Goal: Task Accomplishment & Management: Use online tool/utility

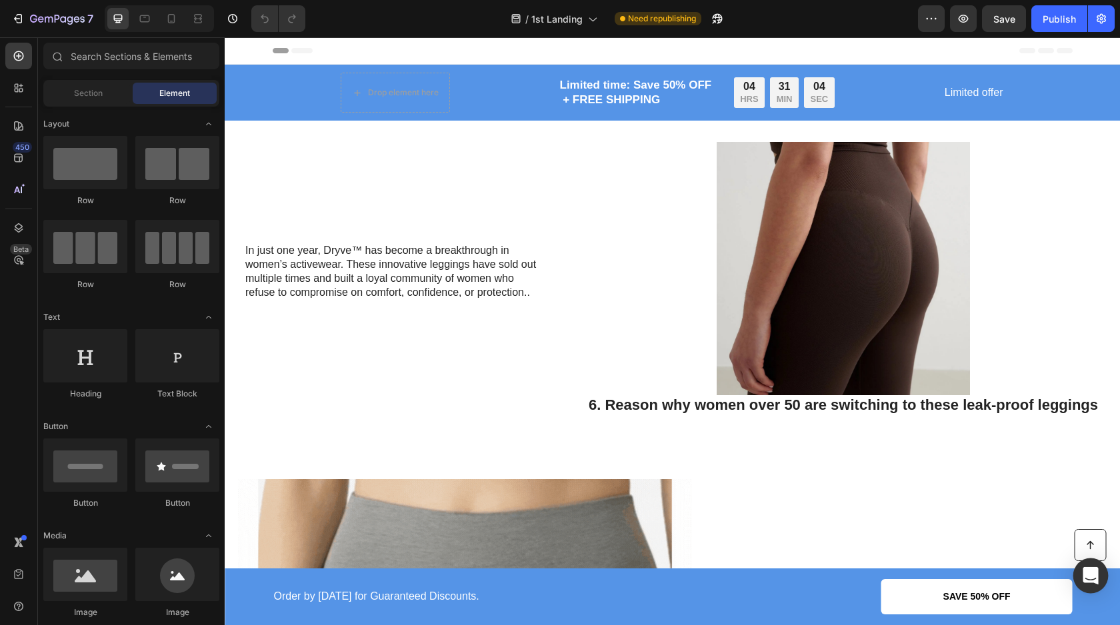
click at [1086, 579] on icon "Open Intercom Messenger" at bounding box center [1090, 575] width 15 height 17
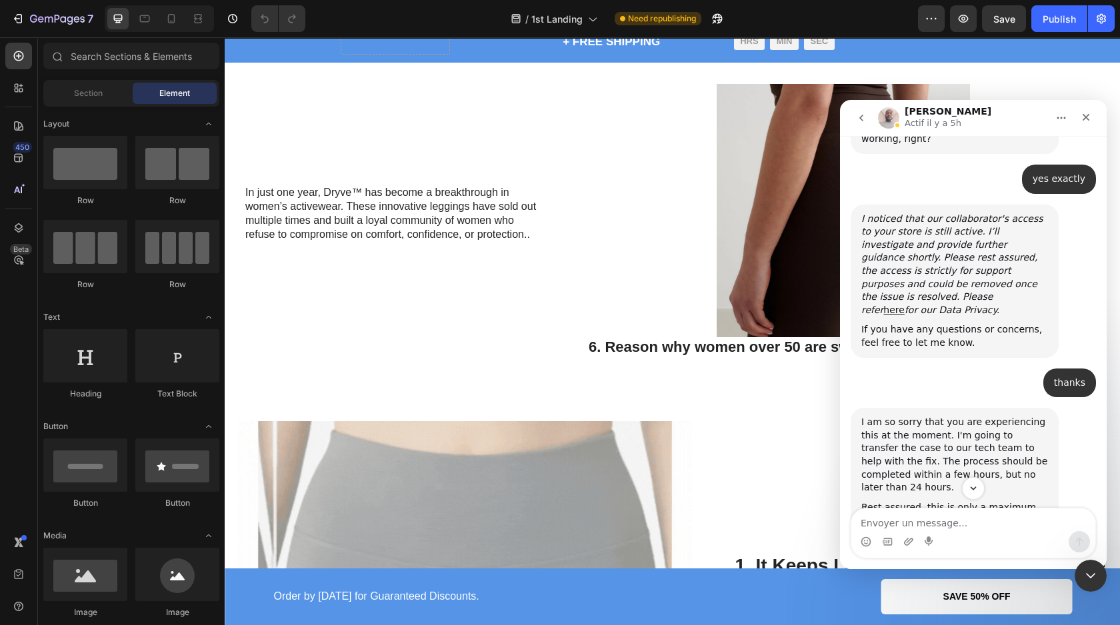
scroll to position [1777, 0]
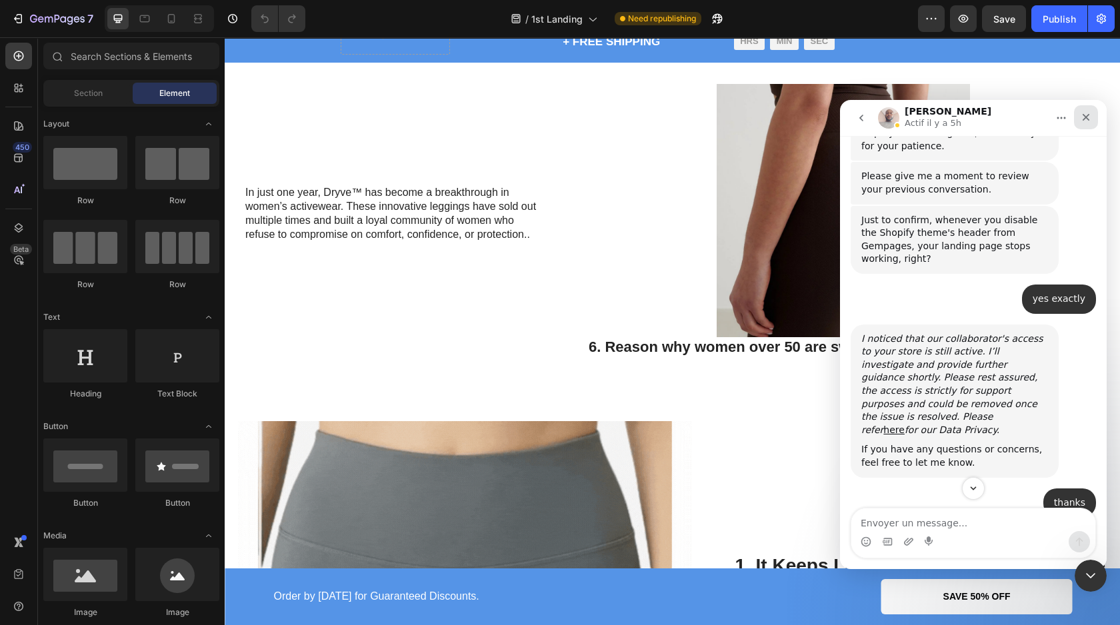
click at [1090, 119] on icon "Fermer" at bounding box center [1086, 117] width 11 height 11
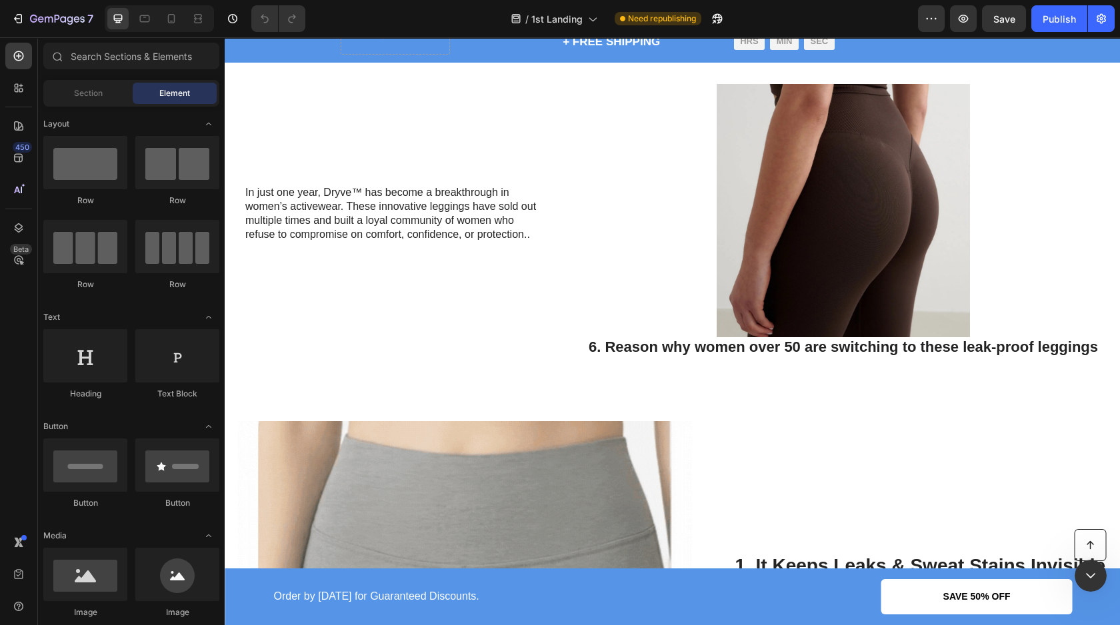
scroll to position [0, 0]
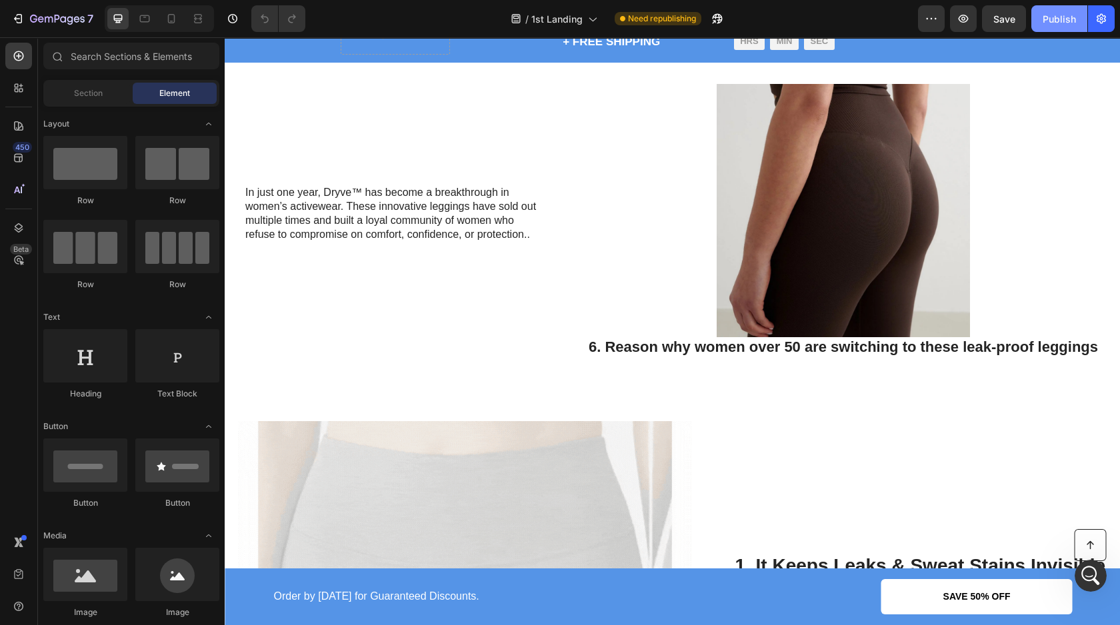
click at [1054, 19] on div "Publish" at bounding box center [1059, 19] width 33 height 14
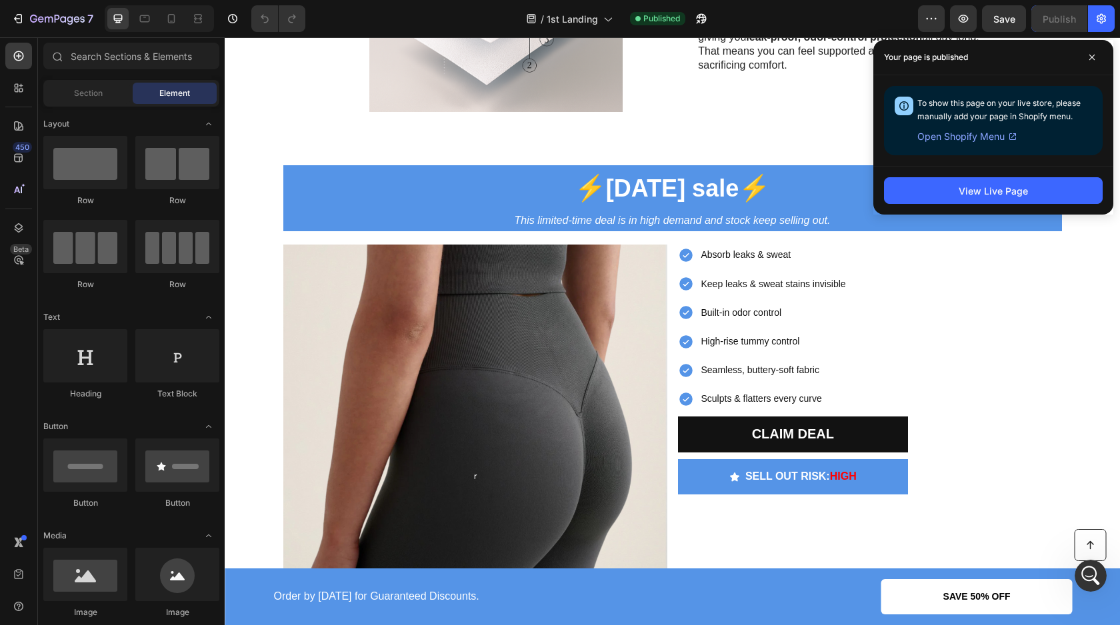
scroll to position [2293, 0]
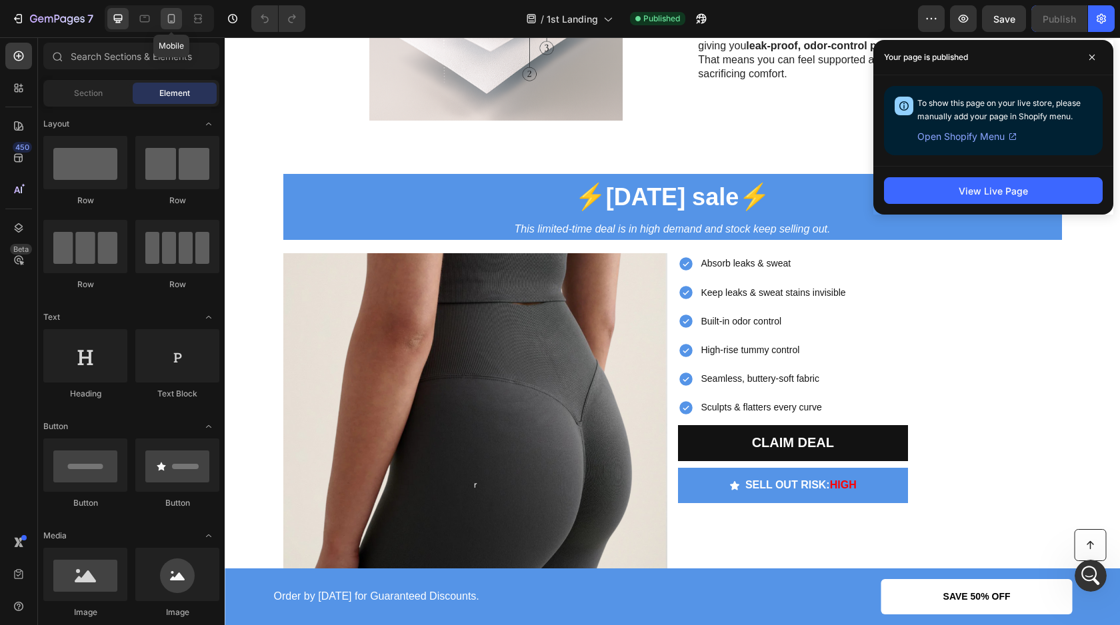
click at [171, 19] on icon at bounding box center [171, 18] width 13 height 13
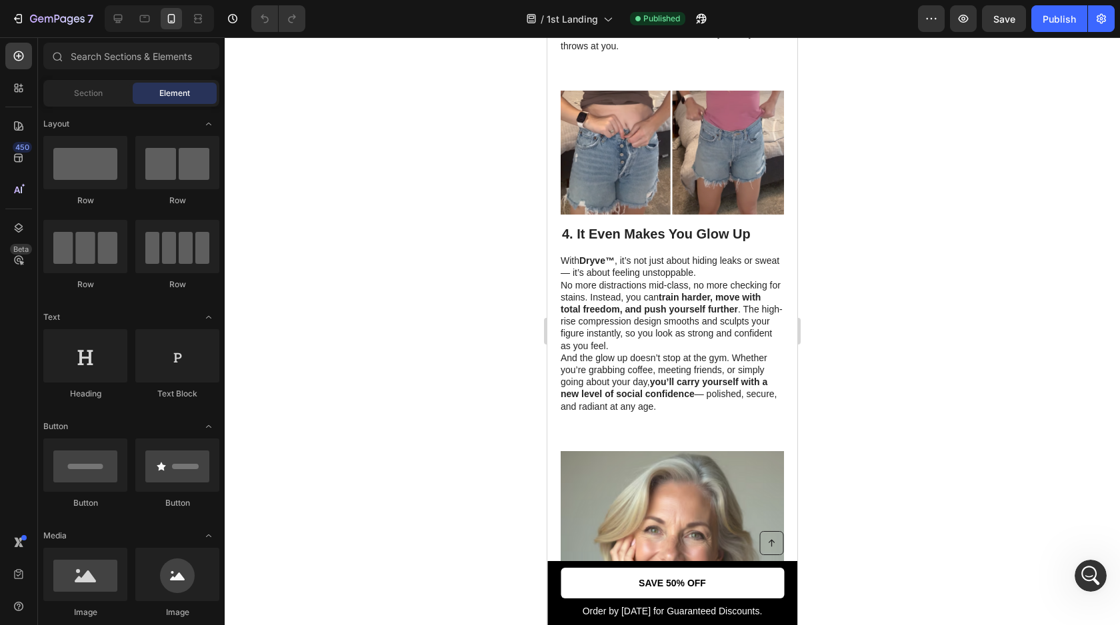
scroll to position [1850, 0]
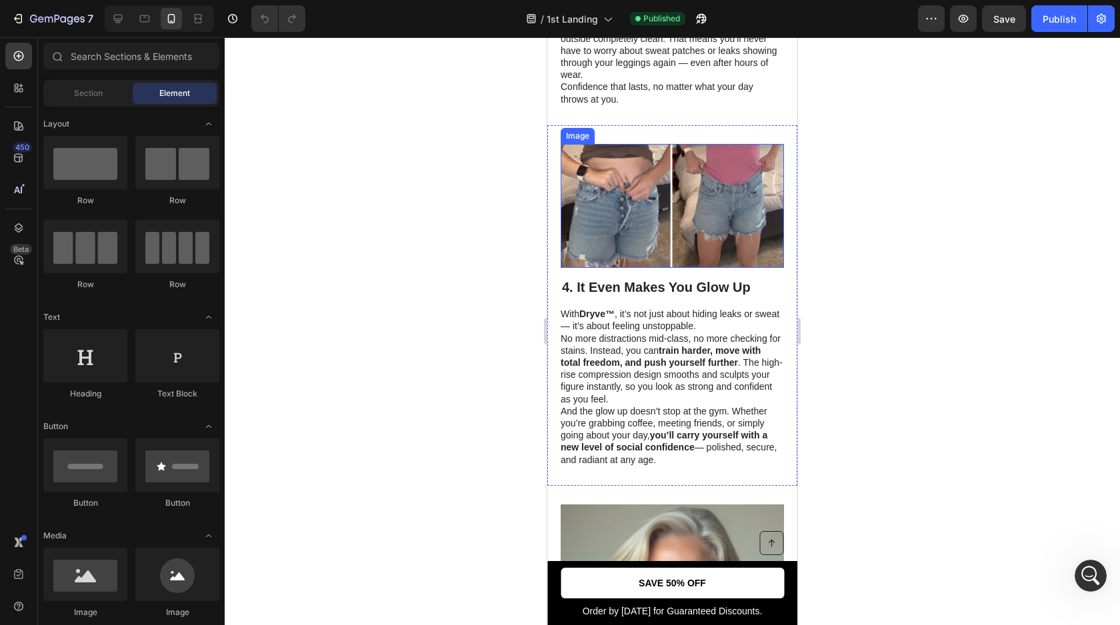
click at [616, 178] on img at bounding box center [672, 206] width 223 height 124
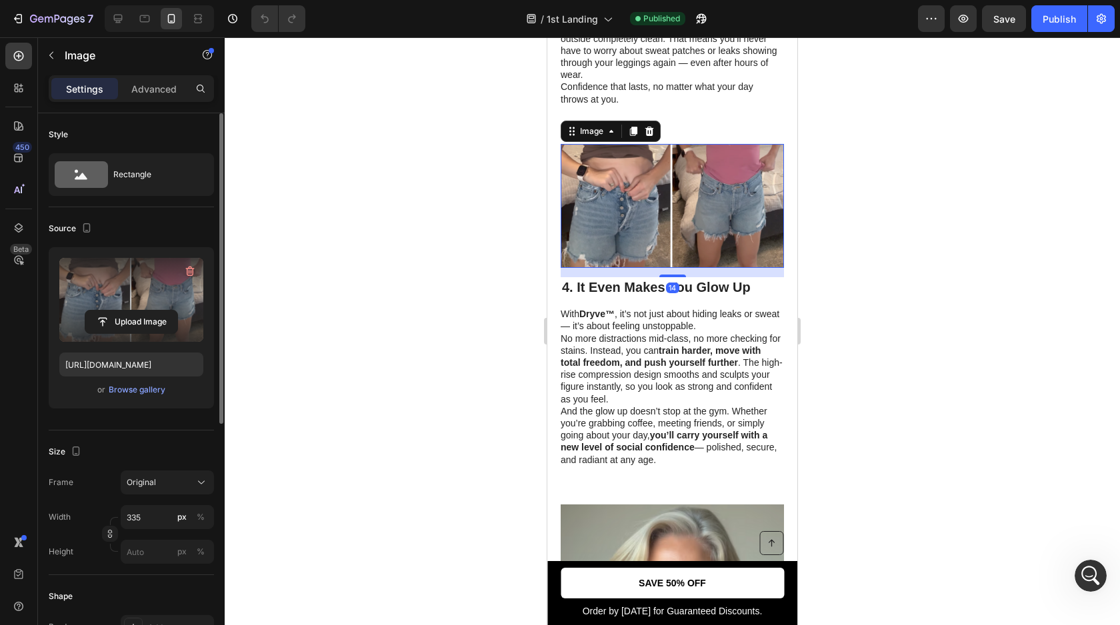
click at [128, 299] on label at bounding box center [131, 300] width 144 height 84
click at [128, 311] on input "file" at bounding box center [131, 322] width 92 height 23
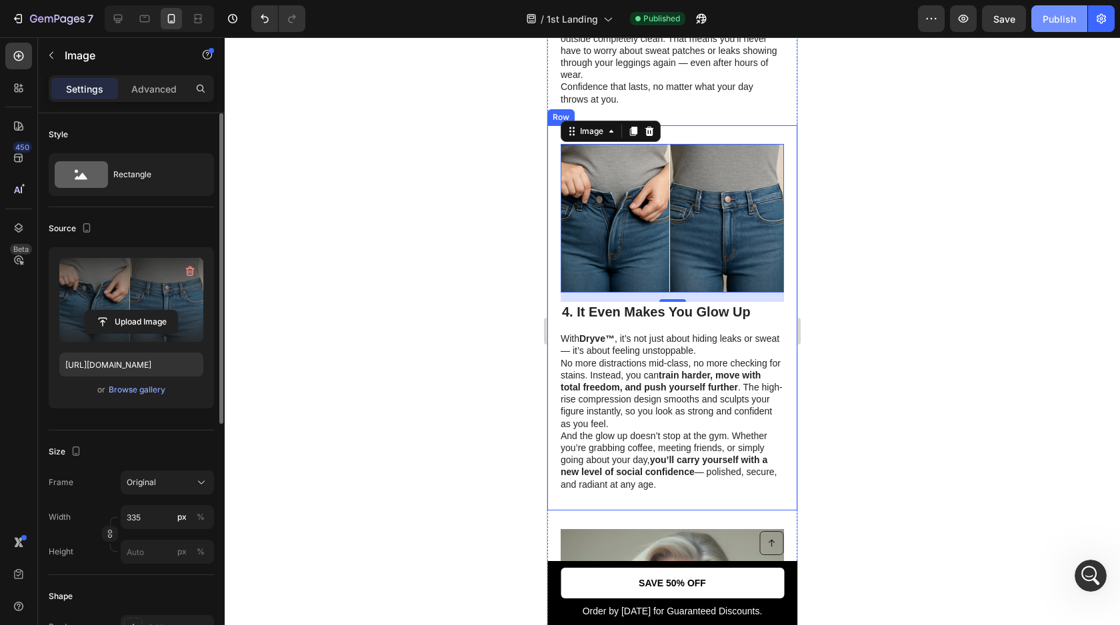
click at [1045, 23] on div "Publish" at bounding box center [1059, 19] width 33 height 14
click at [122, 23] on icon at bounding box center [117, 18] width 13 height 13
type input "[URL][DOMAIN_NAME]"
type input "483"
type input "380"
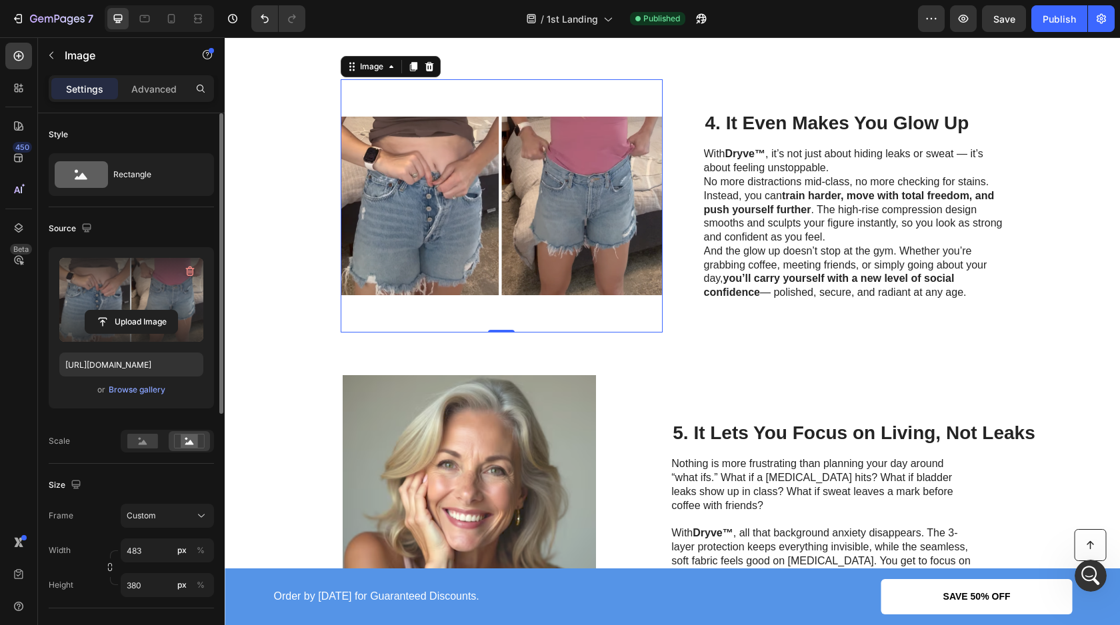
scroll to position [1746, 0]
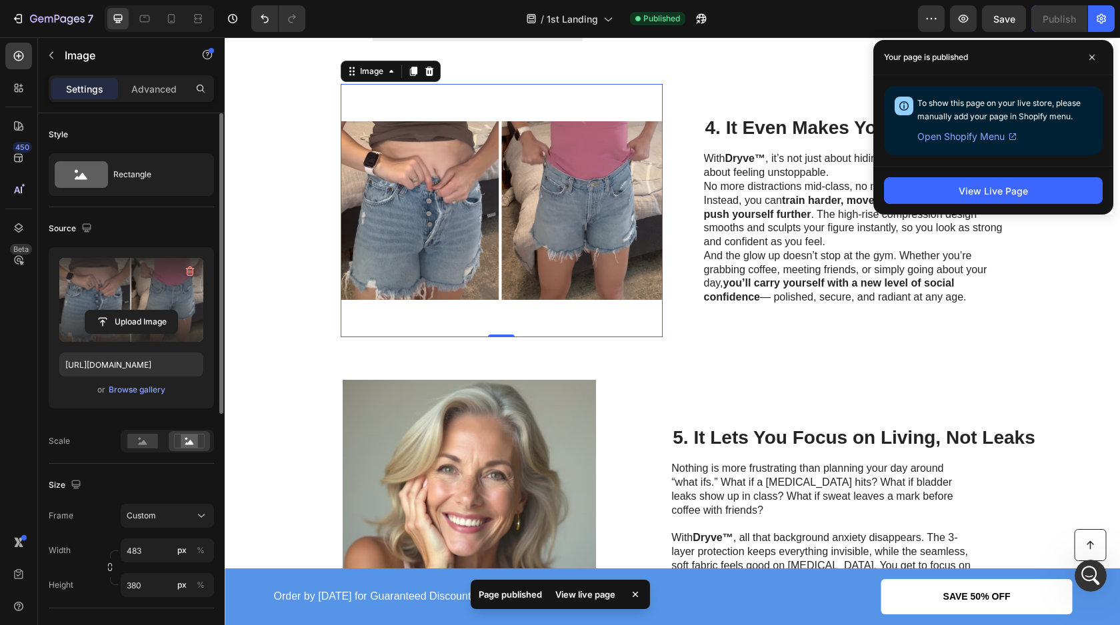
click at [521, 172] on img at bounding box center [502, 210] width 322 height 253
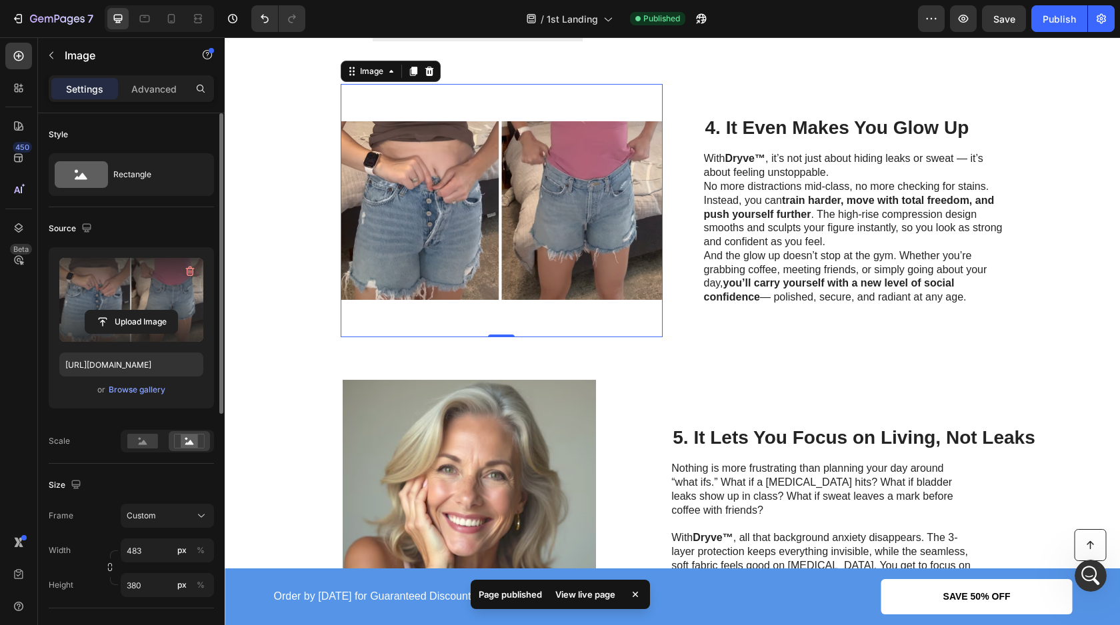
click at [485, 179] on img at bounding box center [502, 210] width 322 height 253
click at [157, 289] on label at bounding box center [131, 300] width 144 height 84
click at [157, 311] on input "file" at bounding box center [131, 322] width 92 height 23
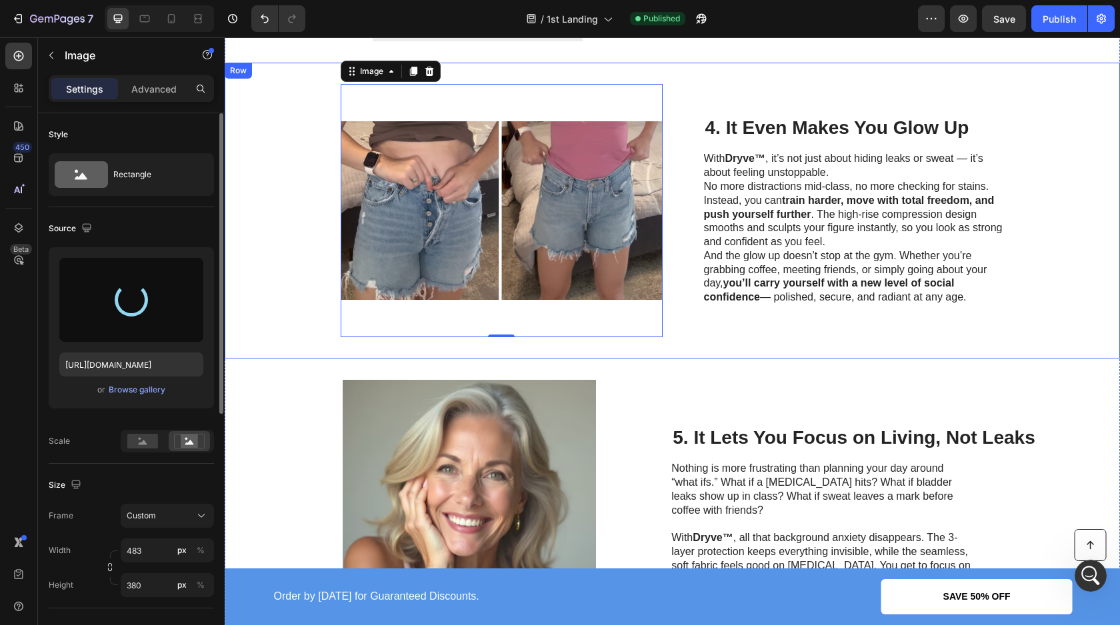
type input "[URL][DOMAIN_NAME]"
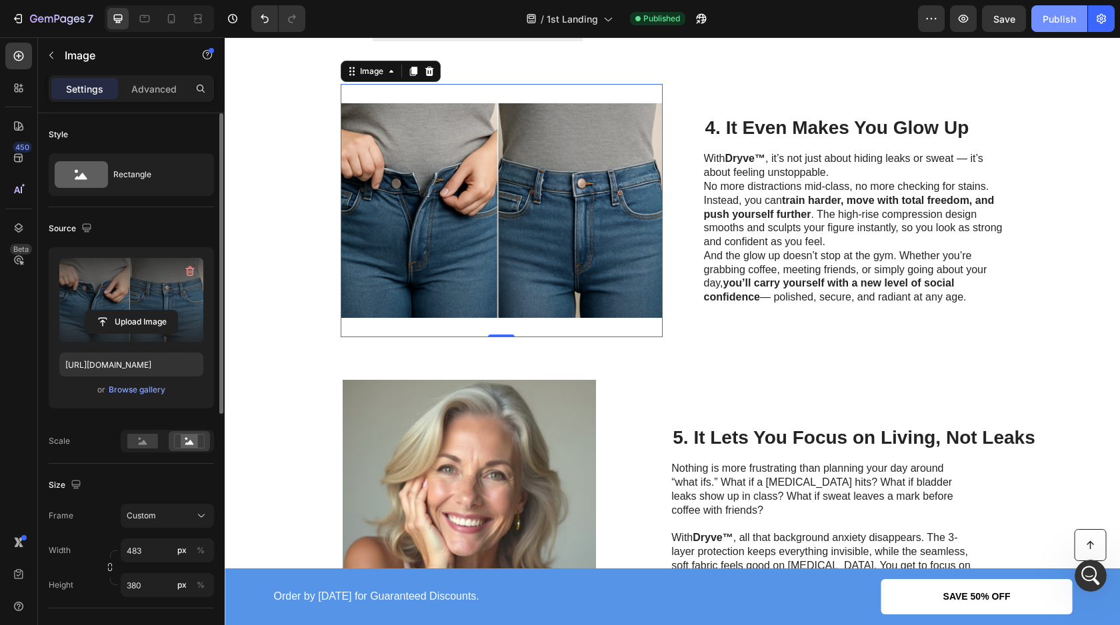
click at [1059, 15] on div "Publish" at bounding box center [1059, 19] width 33 height 14
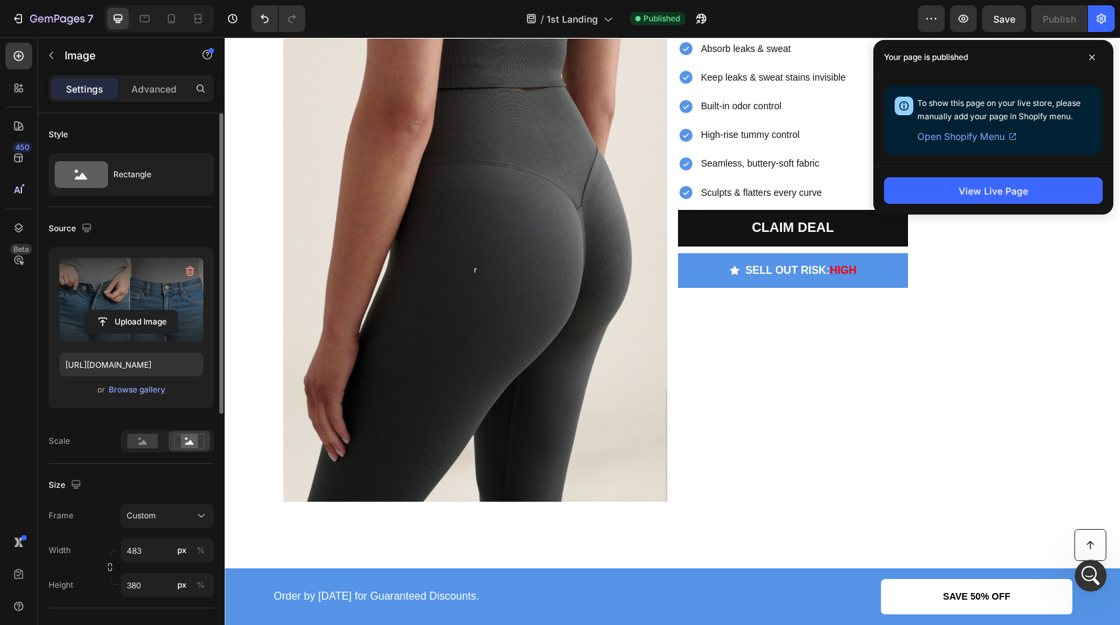
scroll to position [2613, 0]
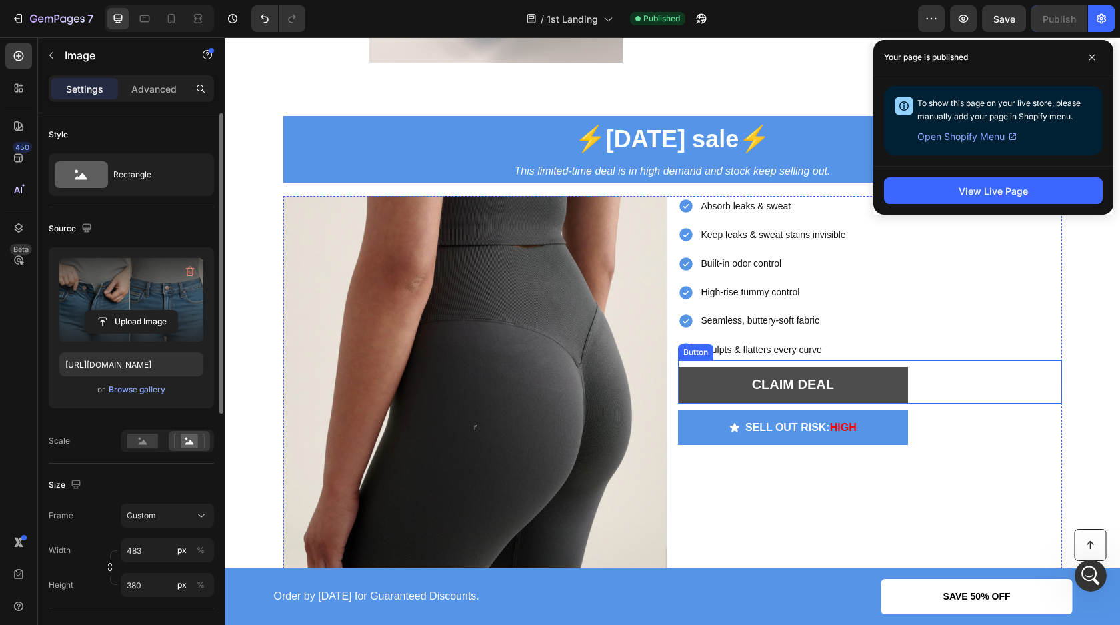
click at [731, 383] on button "CLAIM DEAL" at bounding box center [793, 385] width 231 height 37
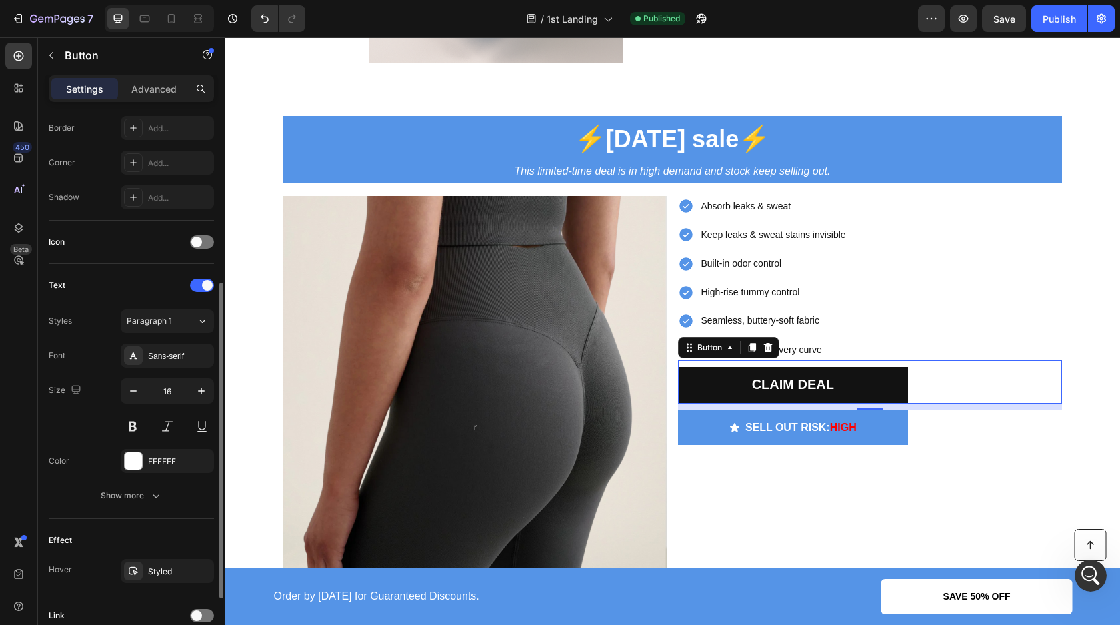
scroll to position [0, 0]
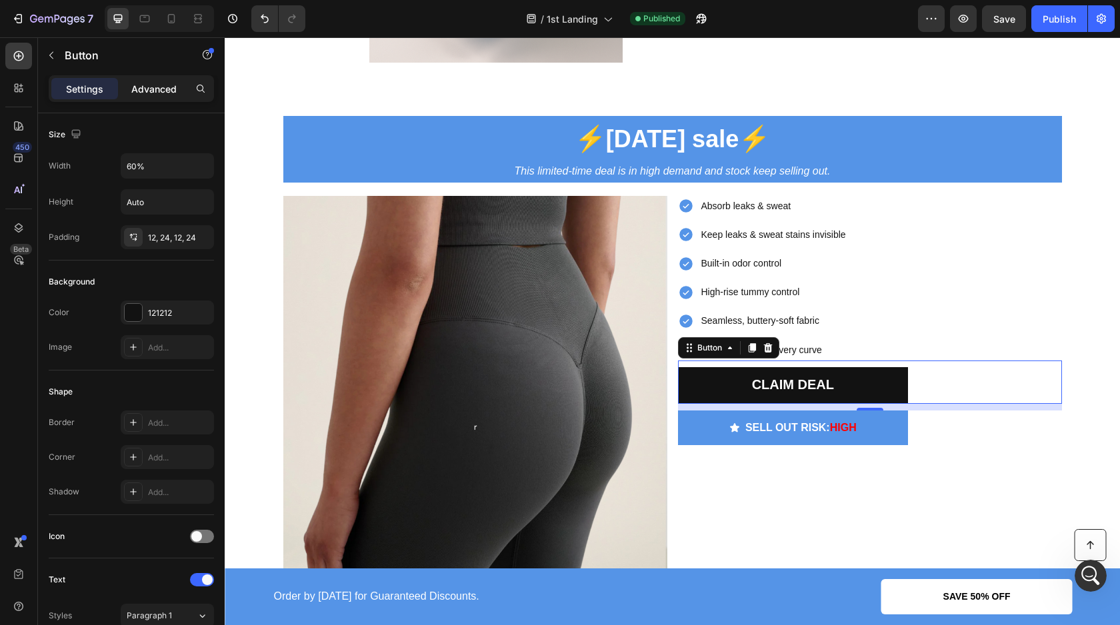
click at [157, 95] on p "Advanced" at bounding box center [153, 89] width 45 height 14
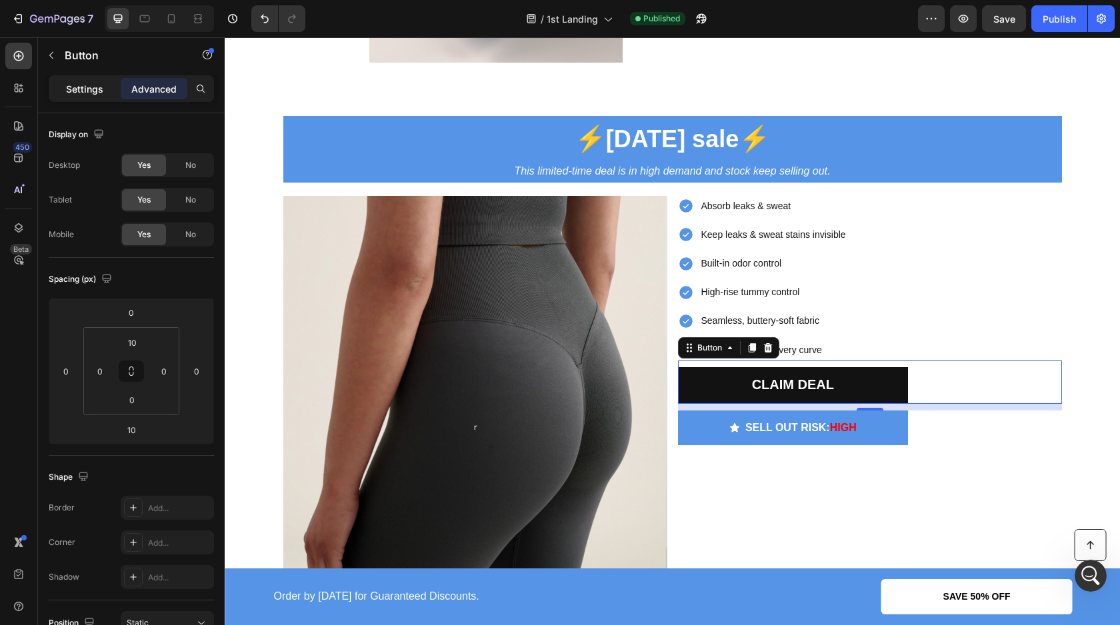
click at [91, 95] on p "Settings" at bounding box center [84, 89] width 37 height 14
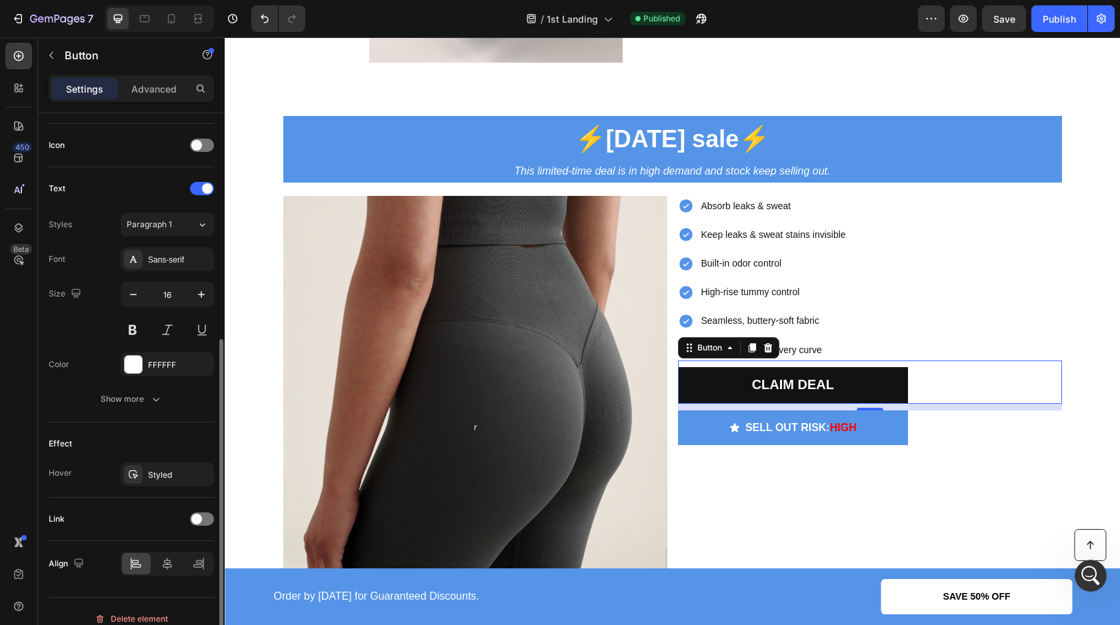
scroll to position [406, 0]
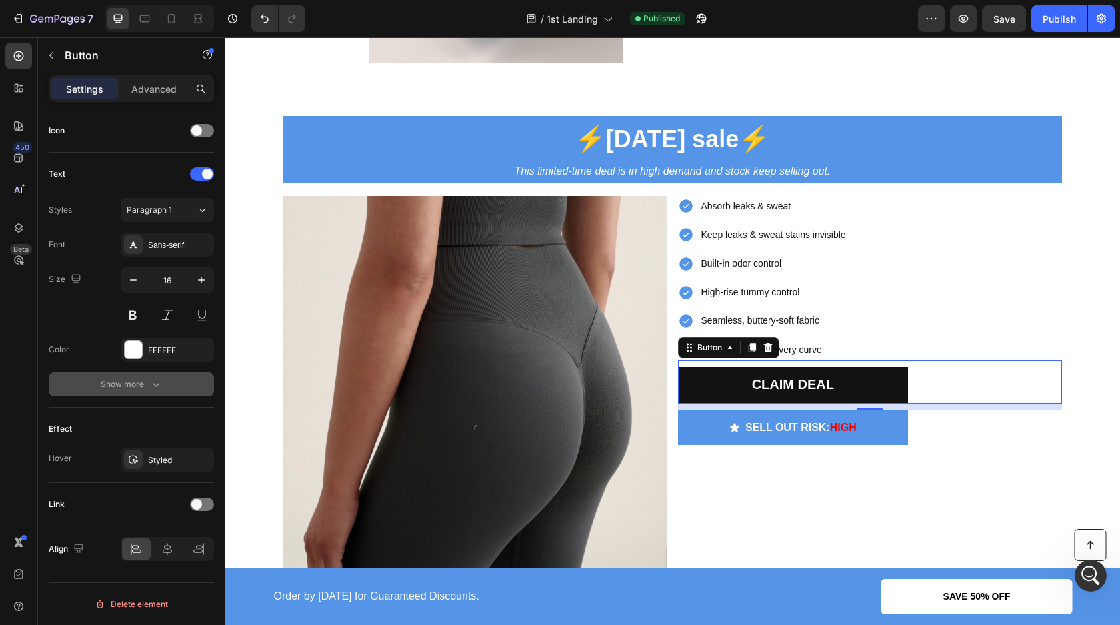
click at [139, 385] on div "Show more" at bounding box center [132, 384] width 62 height 13
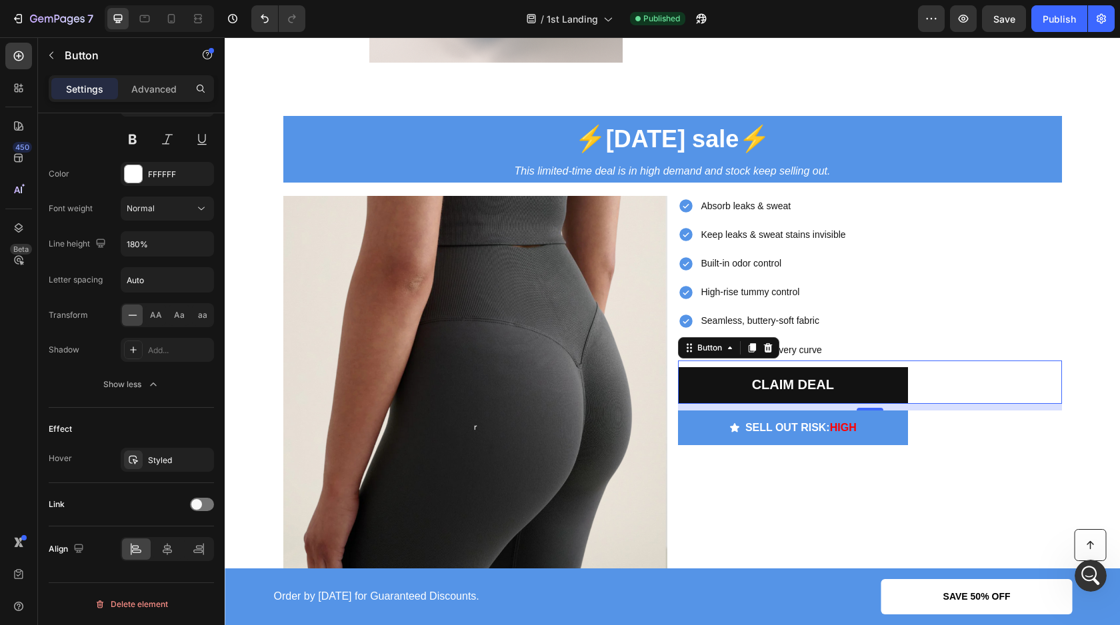
scroll to position [581, 0]
click at [199, 507] on span at bounding box center [196, 505] width 11 height 11
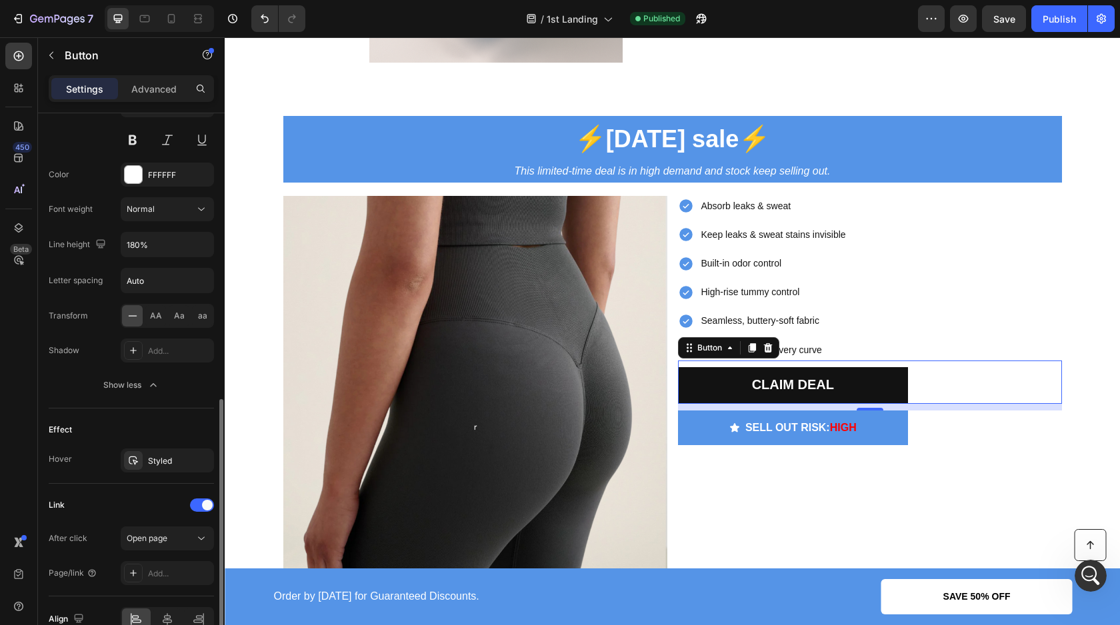
scroll to position [651, 0]
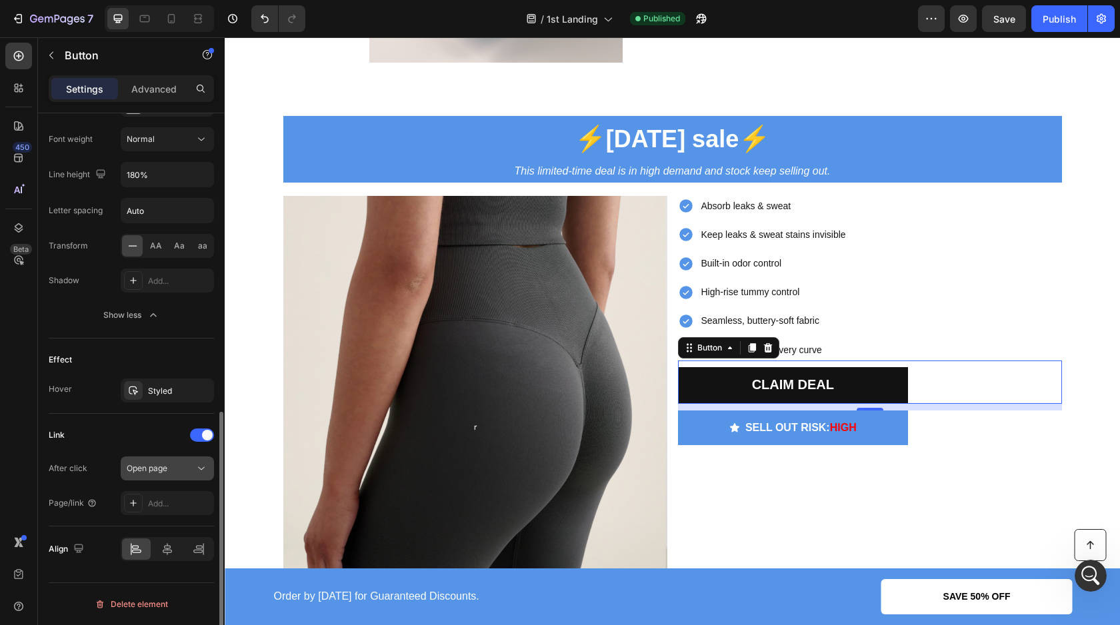
click at [160, 472] on span "Open page" at bounding box center [147, 468] width 41 height 10
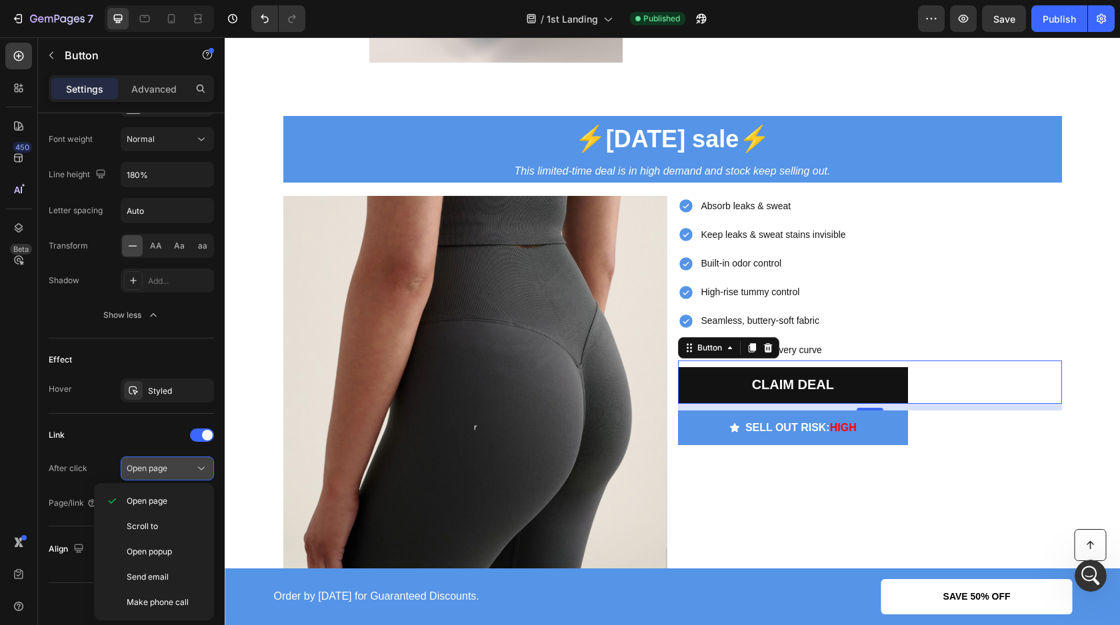
click at [160, 469] on span "Open page" at bounding box center [147, 468] width 41 height 10
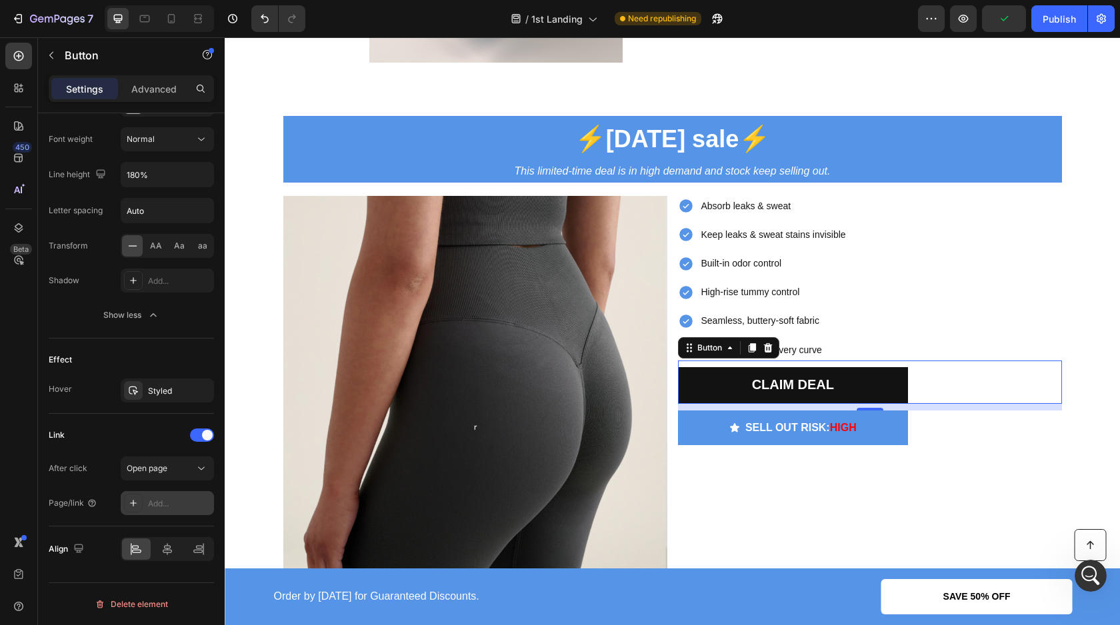
click at [161, 501] on div "Add..." at bounding box center [179, 504] width 63 height 12
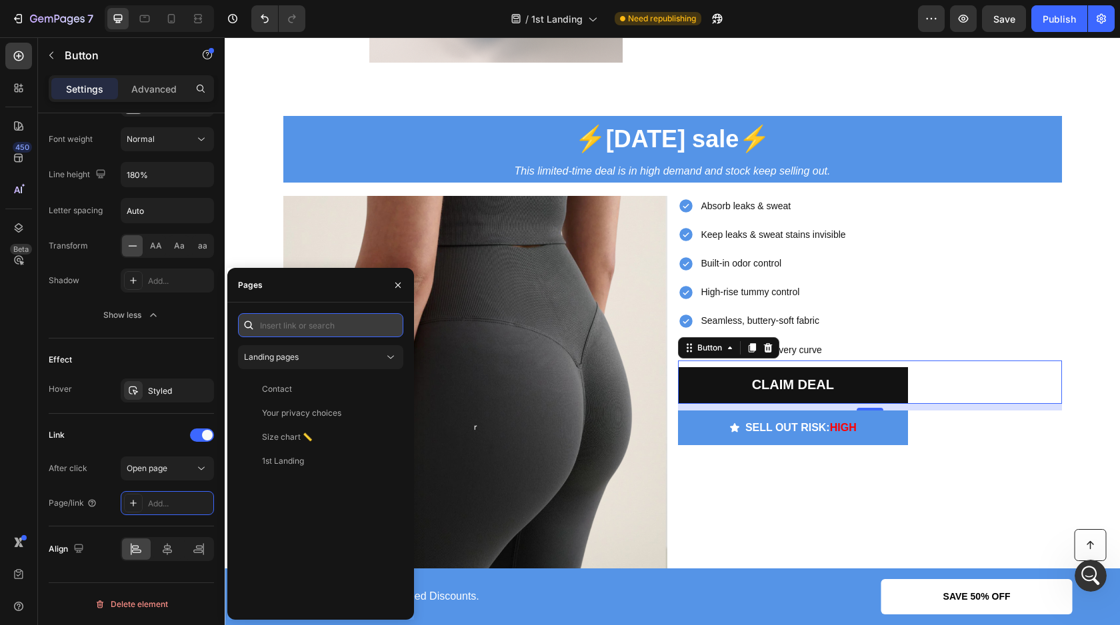
click at [305, 320] on input "text" at bounding box center [320, 325] width 165 height 24
paste input "[URL][DOMAIN_NAME]"
type input "[URL][DOMAIN_NAME]"
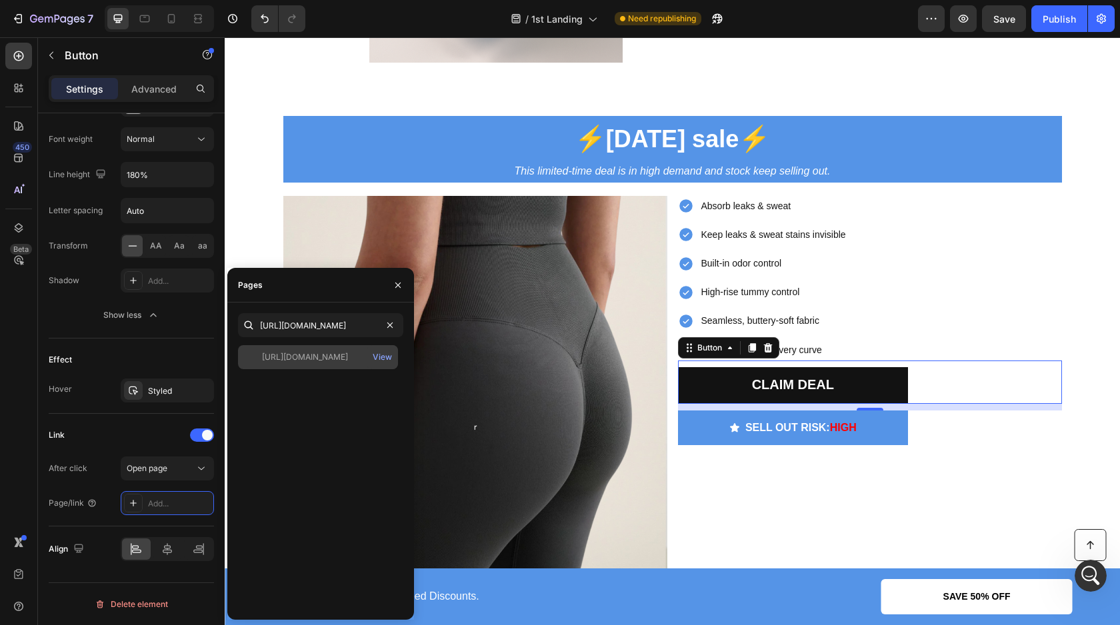
scroll to position [0, 0]
click at [337, 359] on div "[URL][DOMAIN_NAME]" at bounding box center [305, 357] width 86 height 12
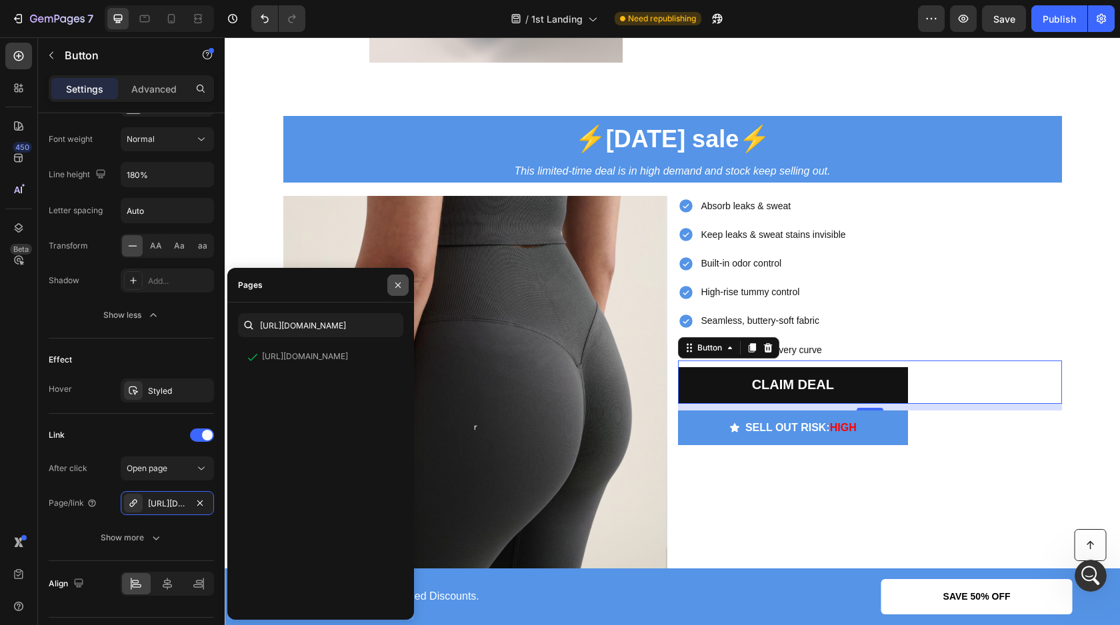
click at [396, 287] on icon "button" at bounding box center [397, 284] width 5 height 5
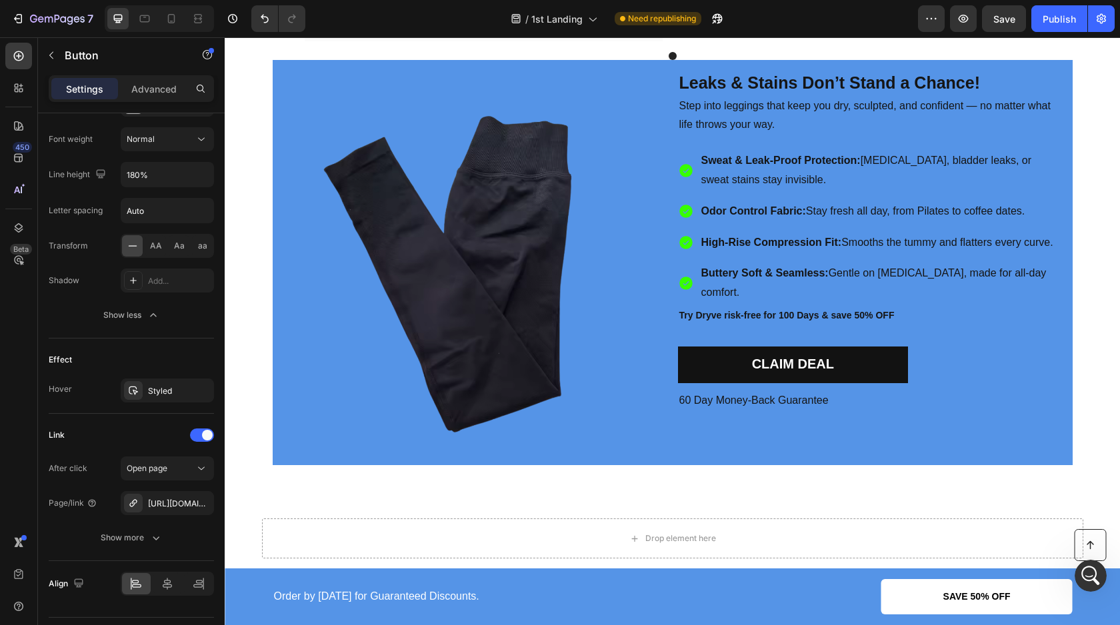
scroll to position [4063, 0]
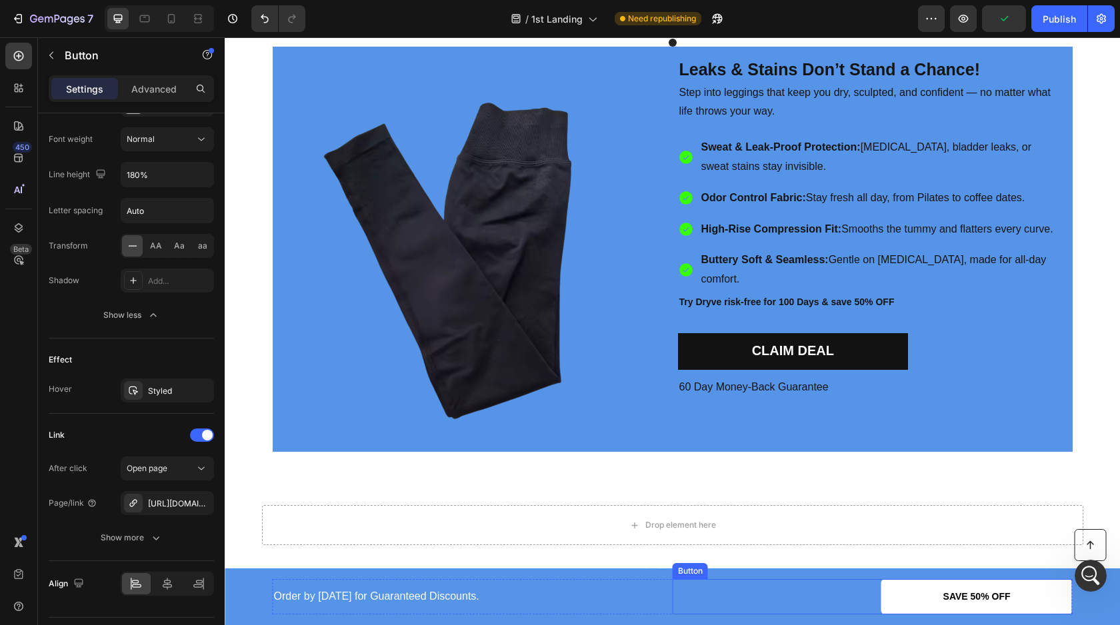
click at [933, 598] on link "SAVE 50% OFF" at bounding box center [976, 596] width 191 height 35
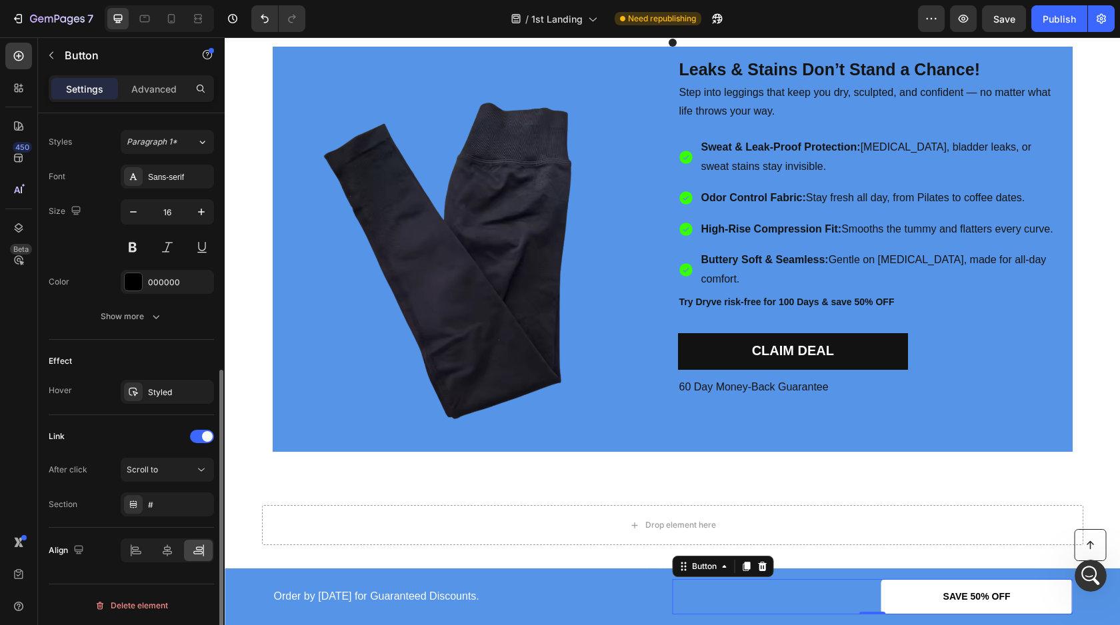
scroll to position [475, 0]
click at [152, 467] on span "Scroll to" at bounding box center [142, 468] width 31 height 10
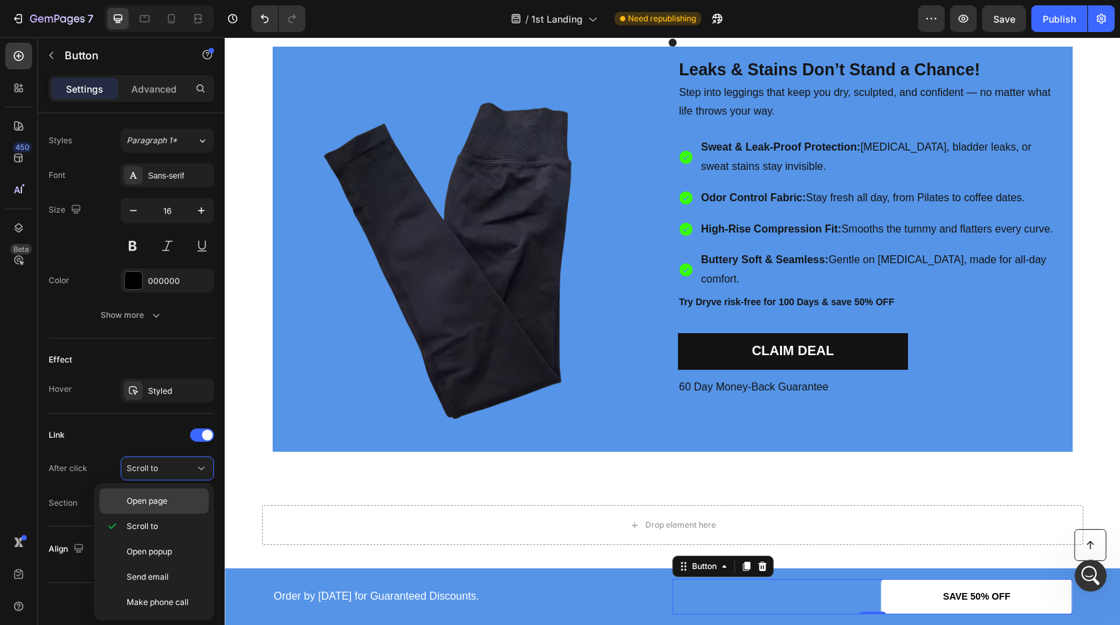
click at [167, 503] on span "Open page" at bounding box center [147, 501] width 41 height 12
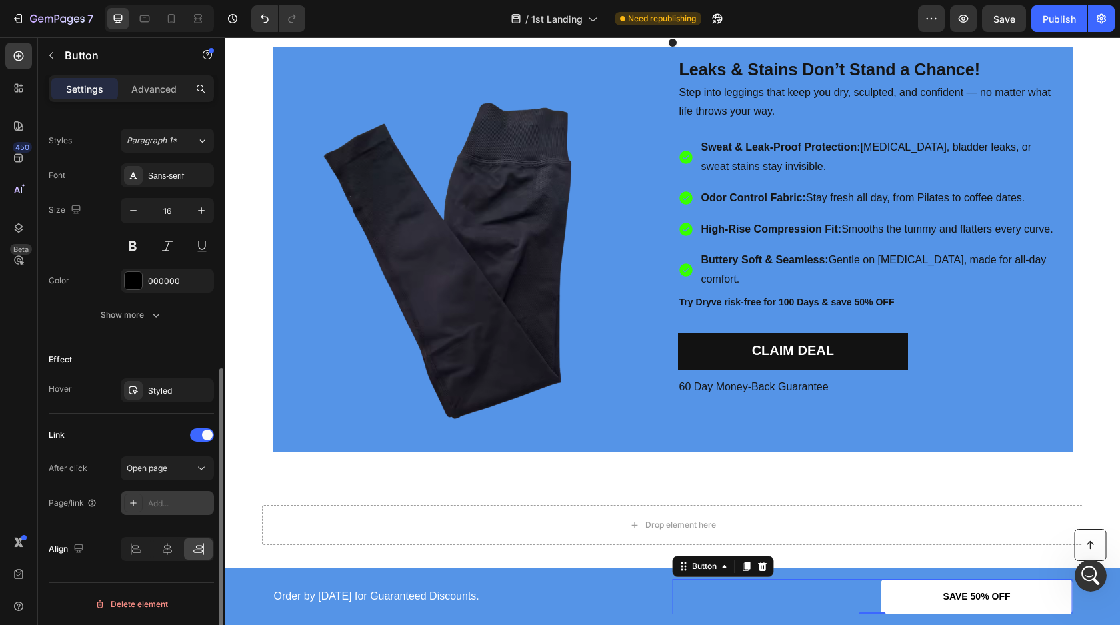
click at [177, 500] on div "Add..." at bounding box center [179, 504] width 63 height 12
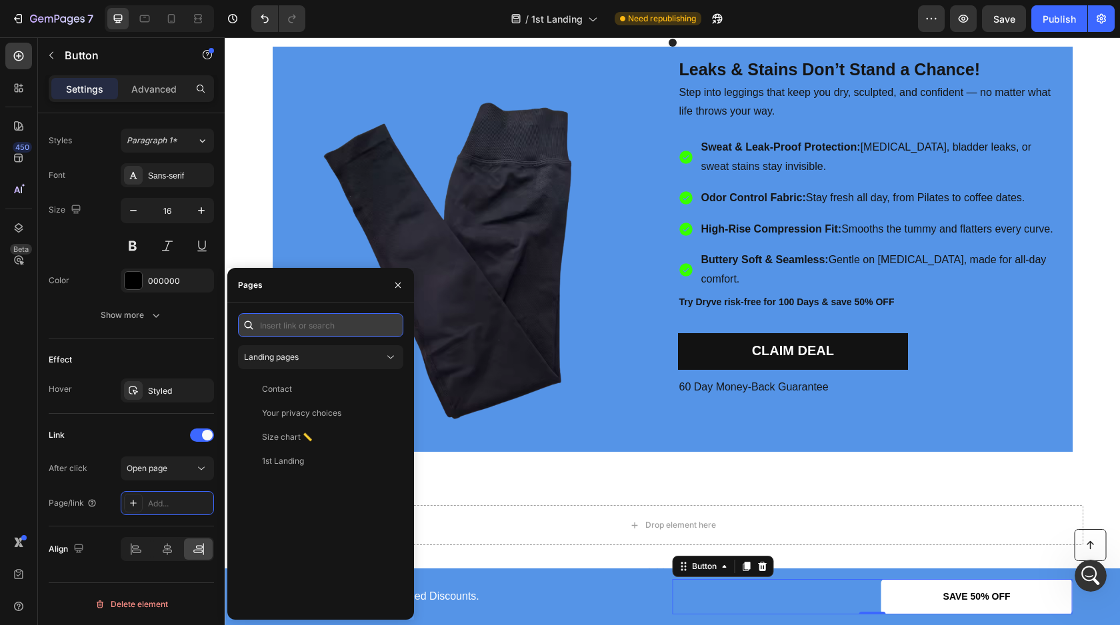
click at [298, 325] on input "text" at bounding box center [320, 325] width 165 height 24
paste input "[URL][DOMAIN_NAME]"
type input "[URL][DOMAIN_NAME]"
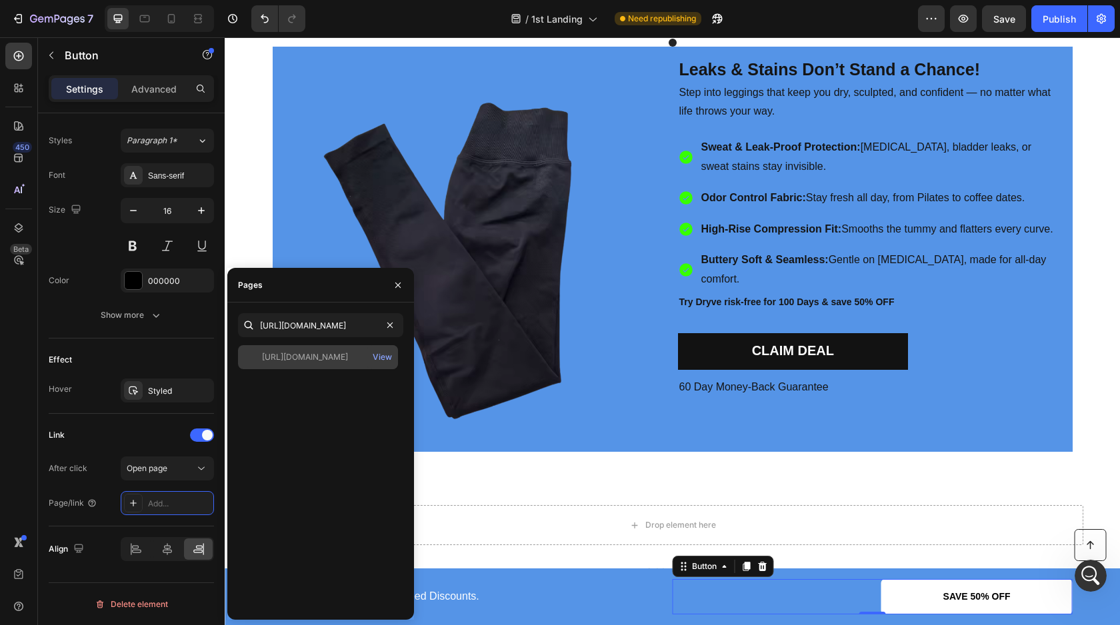
scroll to position [0, 0]
click at [295, 351] on div "[URL][DOMAIN_NAME] View" at bounding box center [318, 357] width 160 height 24
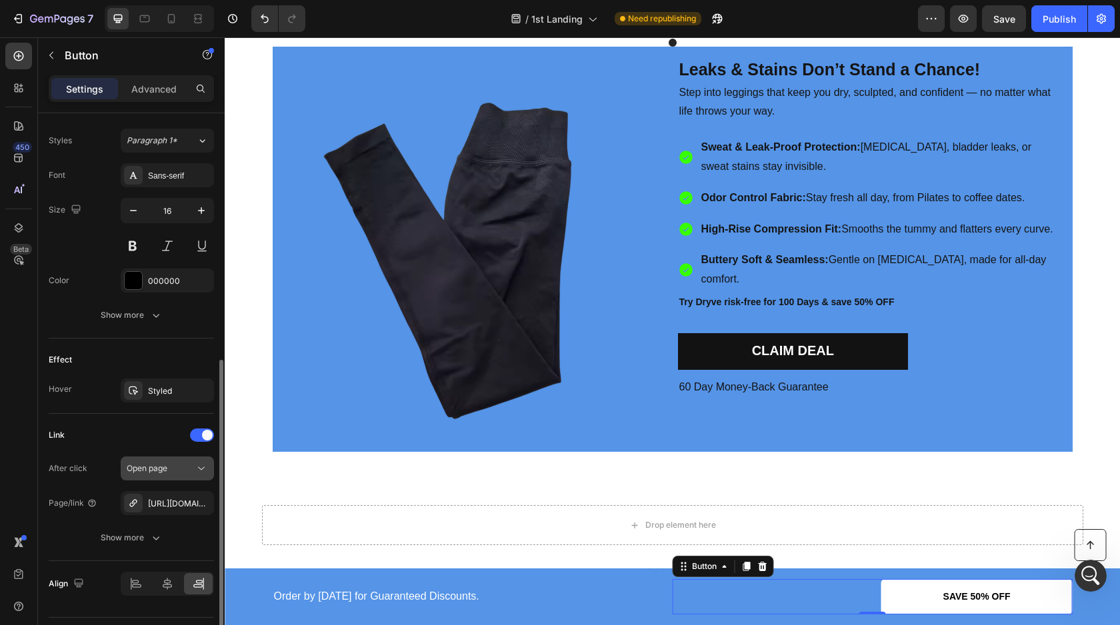
click at [148, 471] on span "Open page" at bounding box center [147, 468] width 41 height 10
click at [134, 431] on div "Link" at bounding box center [131, 435] width 165 height 21
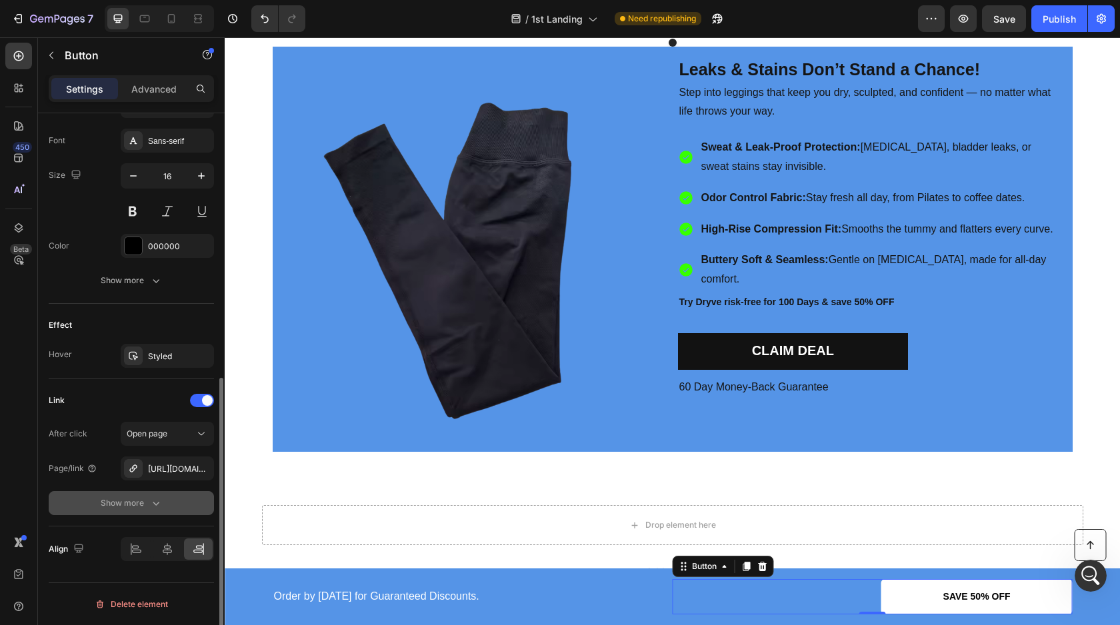
click at [125, 501] on div "Show more" at bounding box center [132, 503] width 62 height 13
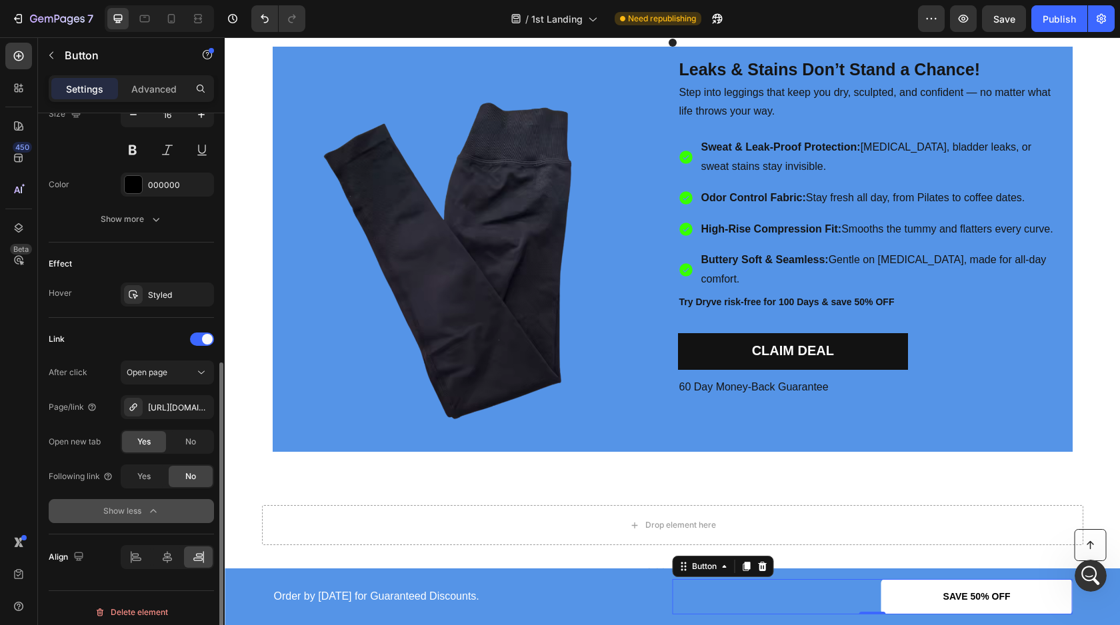
scroll to position [579, 0]
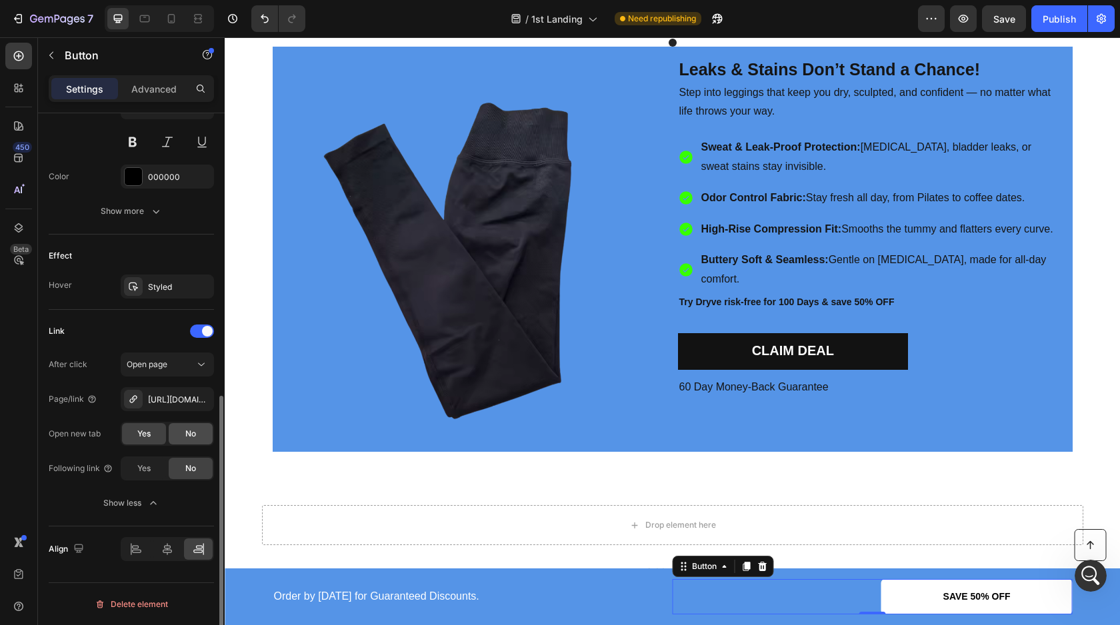
click at [193, 439] on span "No" at bounding box center [190, 434] width 11 height 12
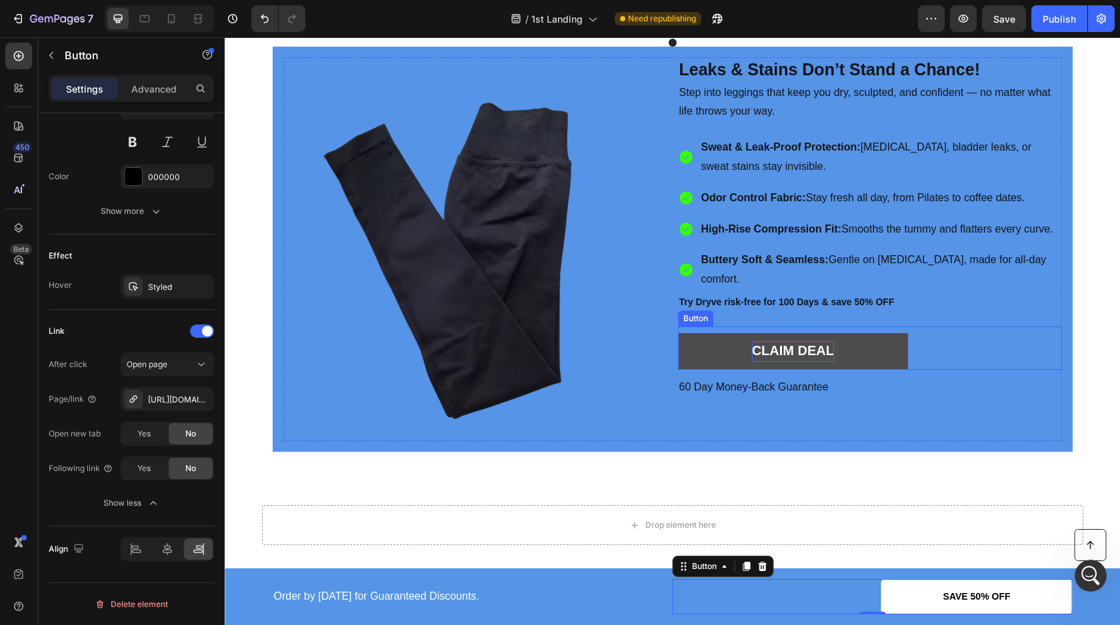
click at [823, 353] on strong "CLAIM DEAL" at bounding box center [793, 350] width 82 height 15
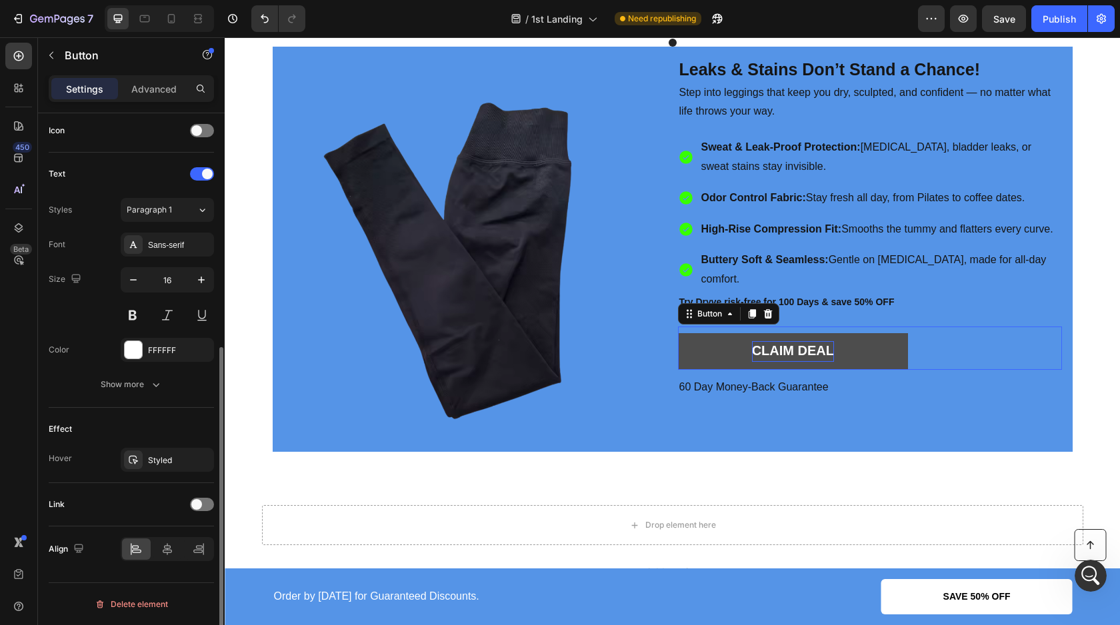
scroll to position [406, 0]
click at [865, 352] on button "CLAIM DEAL" at bounding box center [793, 351] width 231 height 37
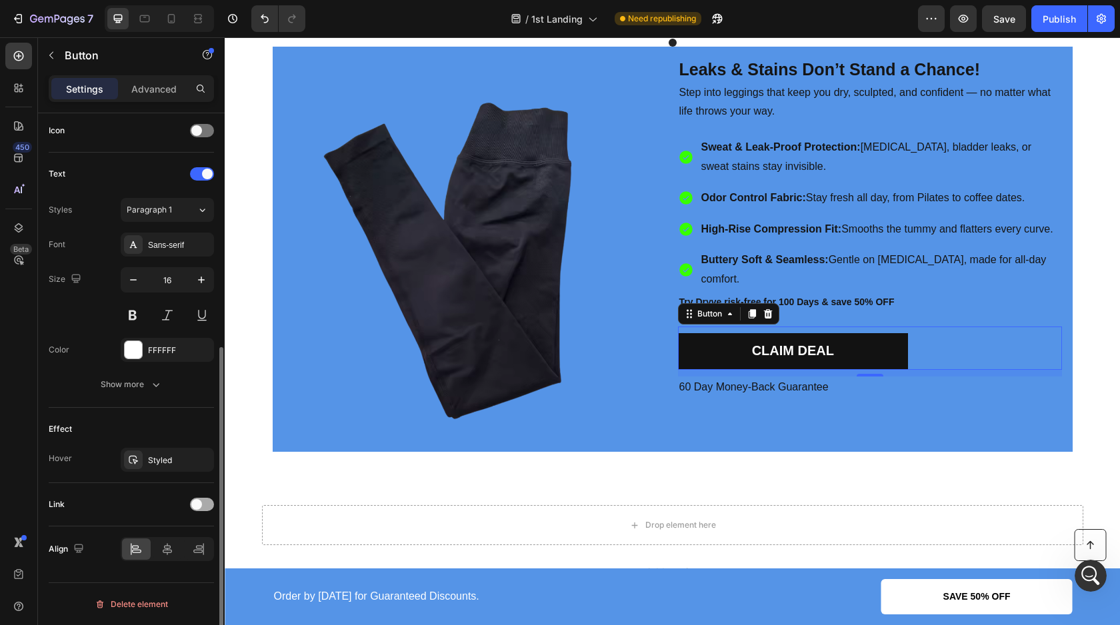
click at [203, 506] on div at bounding box center [202, 504] width 24 height 13
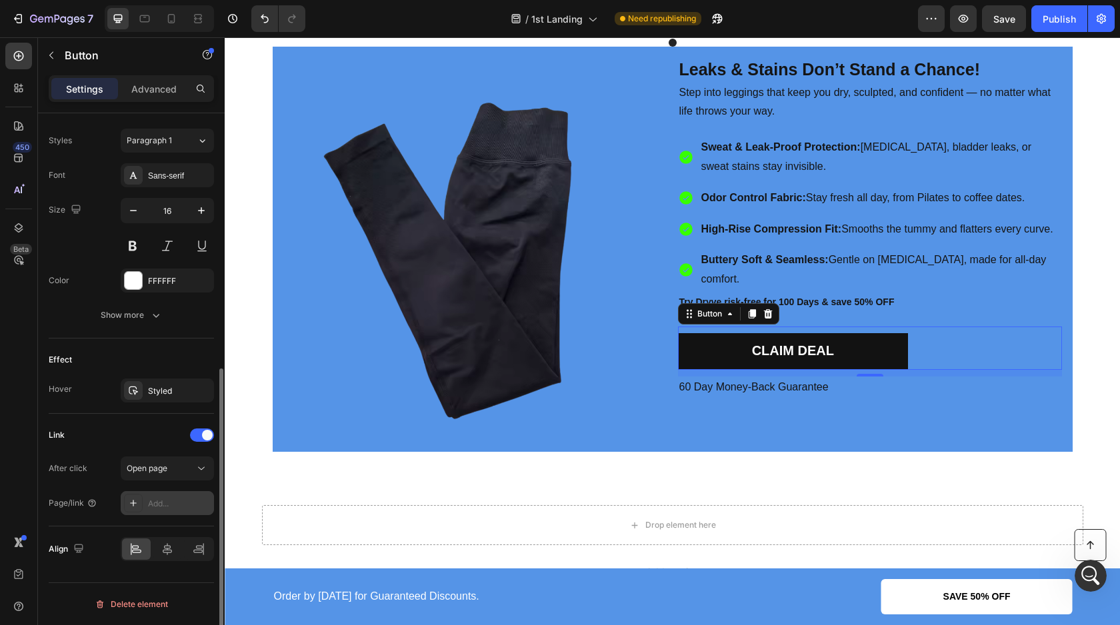
click at [162, 493] on div "Add..." at bounding box center [167, 503] width 93 height 24
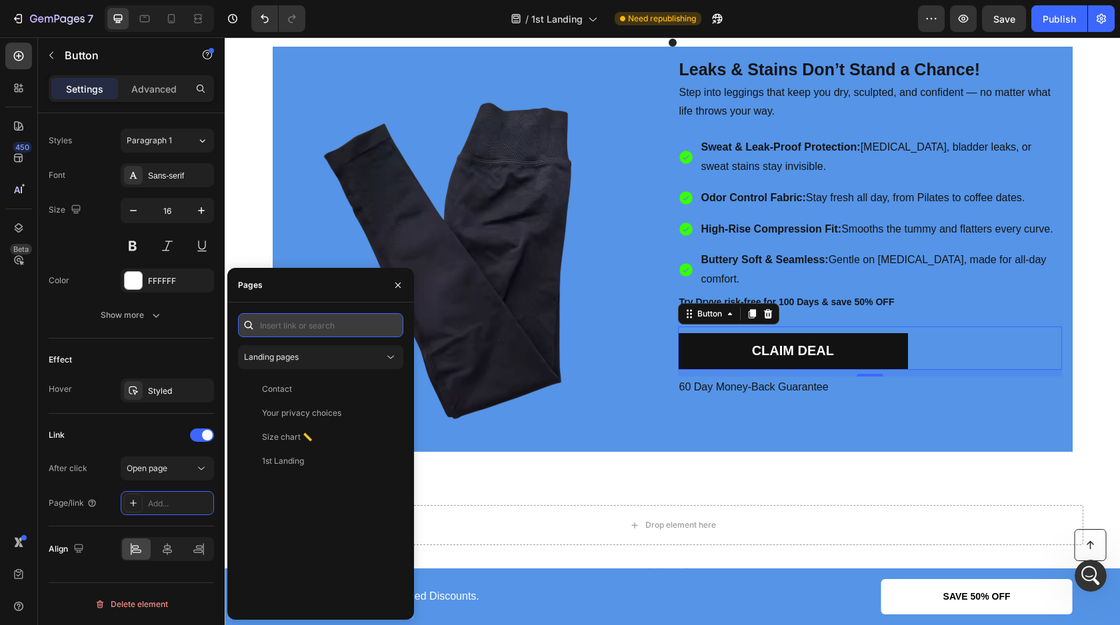
click at [291, 332] on input "text" at bounding box center [320, 325] width 165 height 24
paste input "[URL][DOMAIN_NAME]"
type input "[URL][DOMAIN_NAME]"
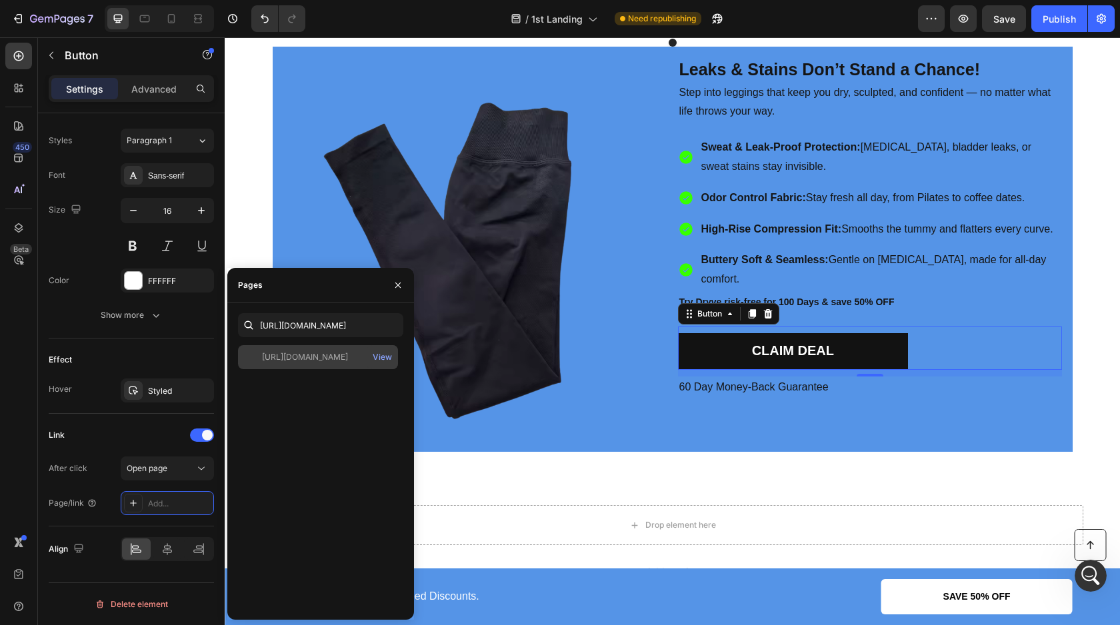
scroll to position [0, 0]
click at [313, 354] on div "[URL][DOMAIN_NAME]" at bounding box center [305, 357] width 86 height 12
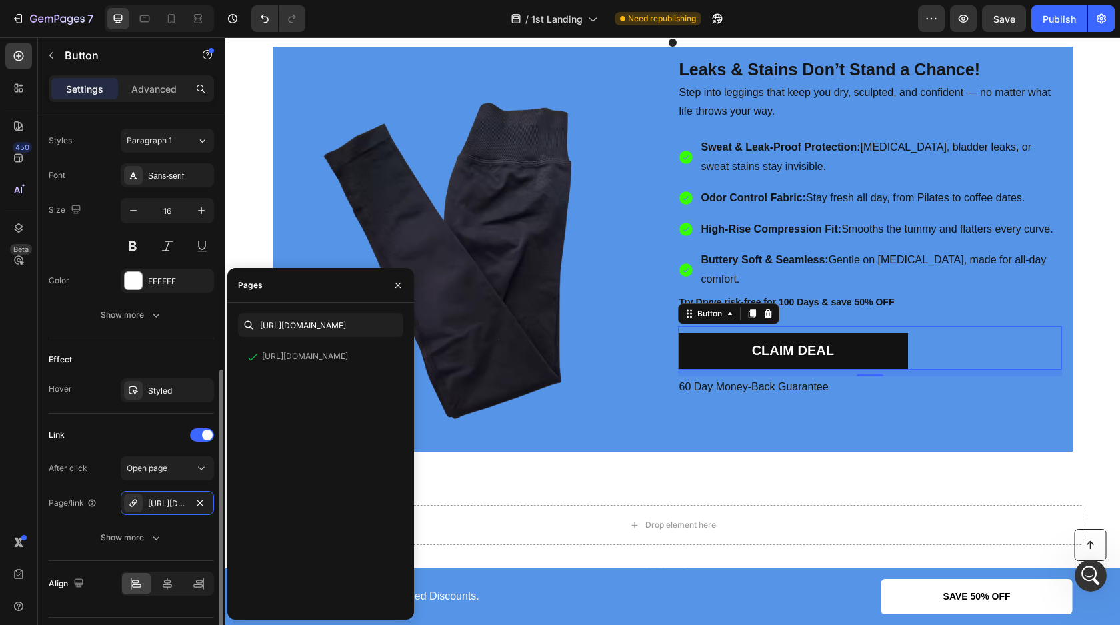
scroll to position [510, 0]
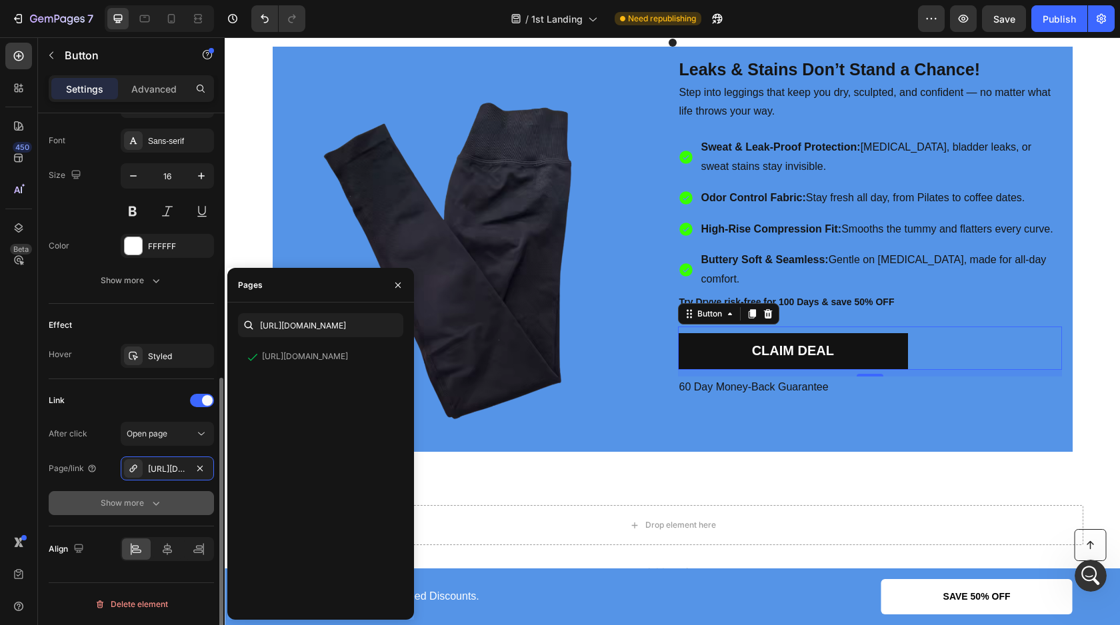
click at [148, 510] on button "Show more" at bounding box center [131, 503] width 165 height 24
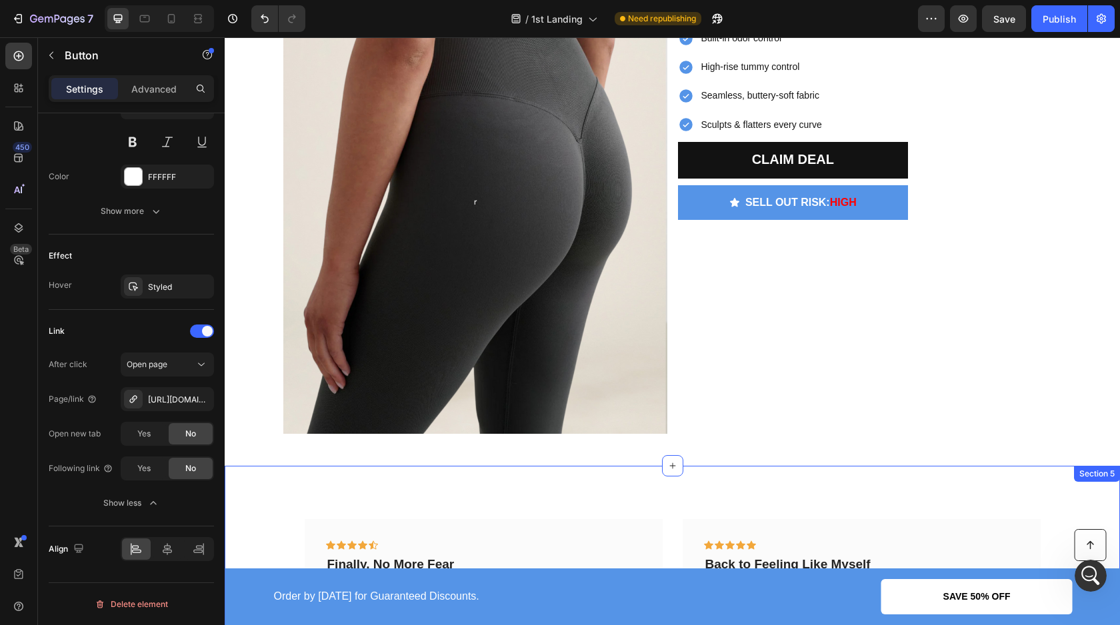
scroll to position [2751, 0]
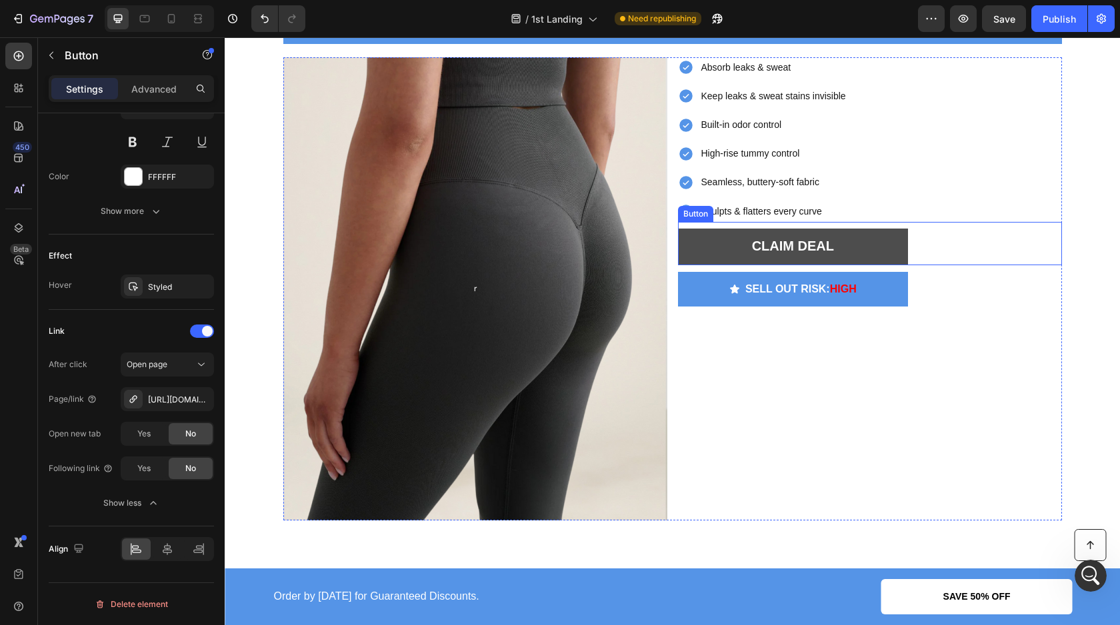
click at [698, 243] on link "CLAIM DEAL" at bounding box center [793, 247] width 231 height 37
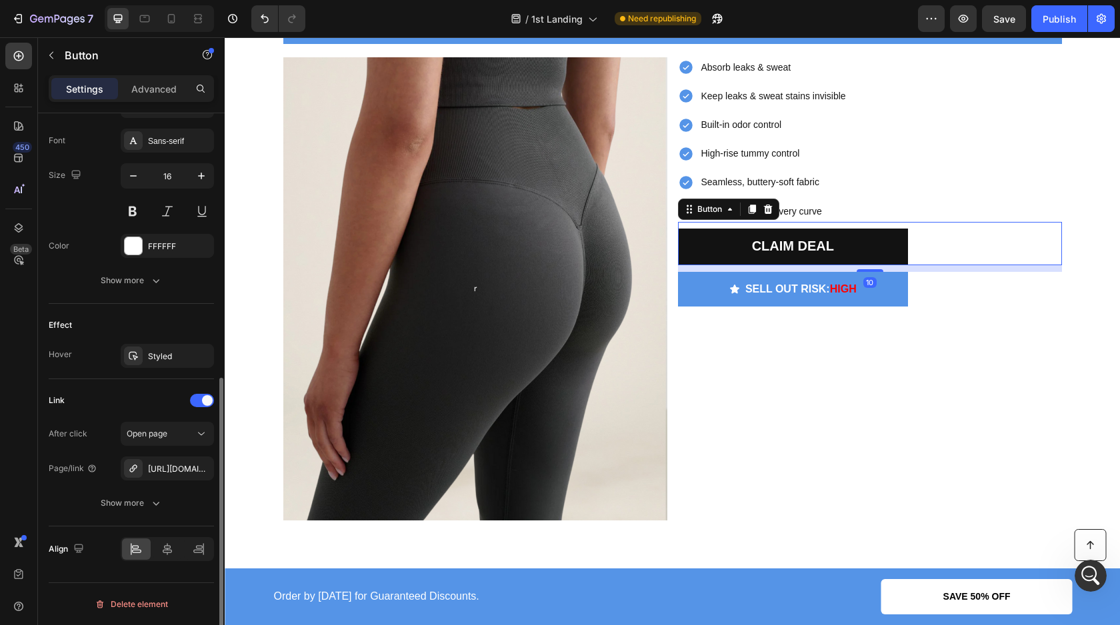
scroll to position [510, 0]
click at [148, 501] on div "Show more" at bounding box center [132, 503] width 62 height 13
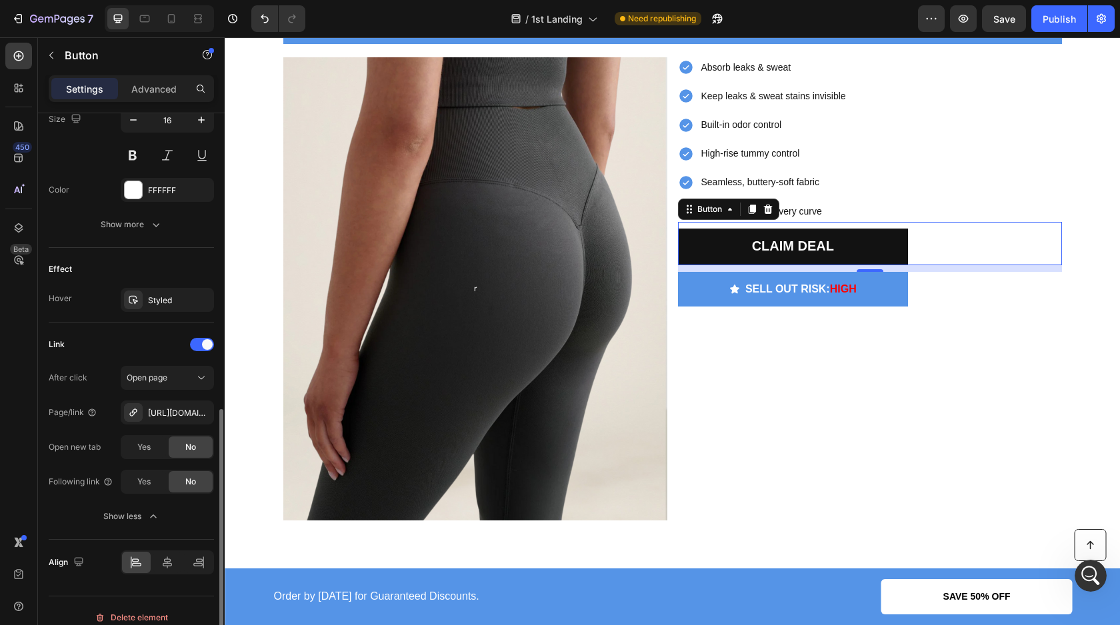
scroll to position [579, 0]
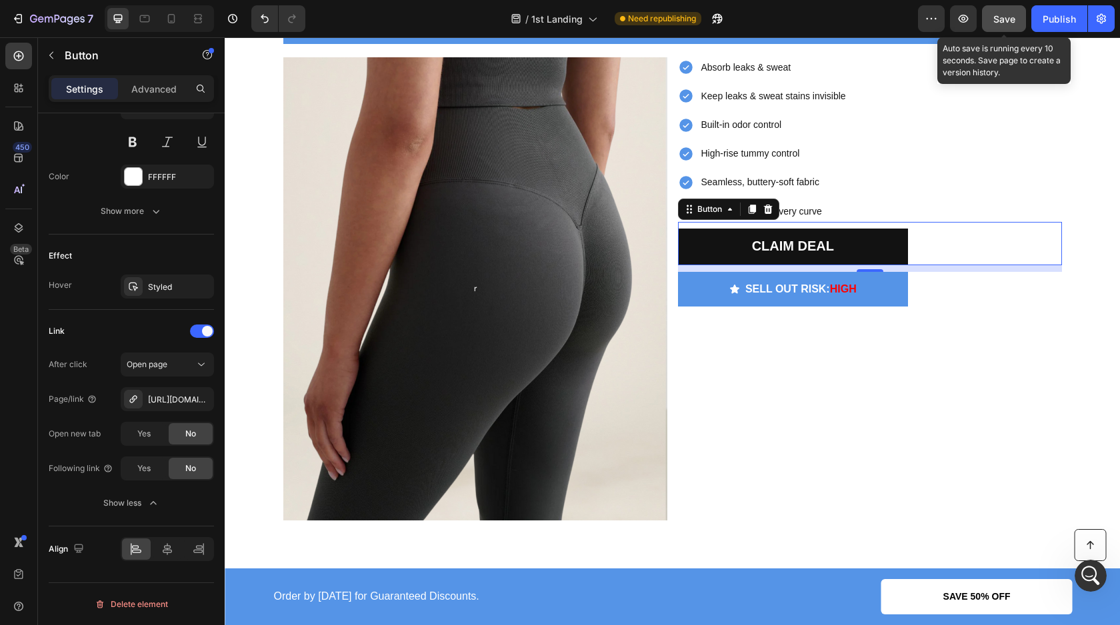
click at [1013, 25] on div "Save" at bounding box center [1004, 19] width 22 height 14
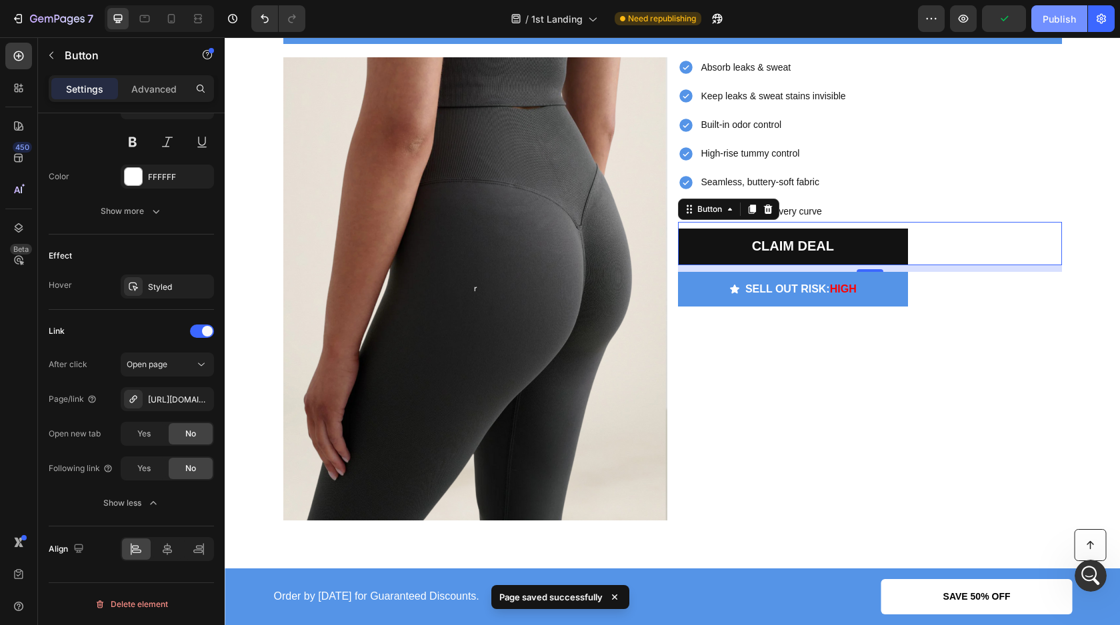
click at [1060, 23] on div "Publish" at bounding box center [1059, 19] width 33 height 14
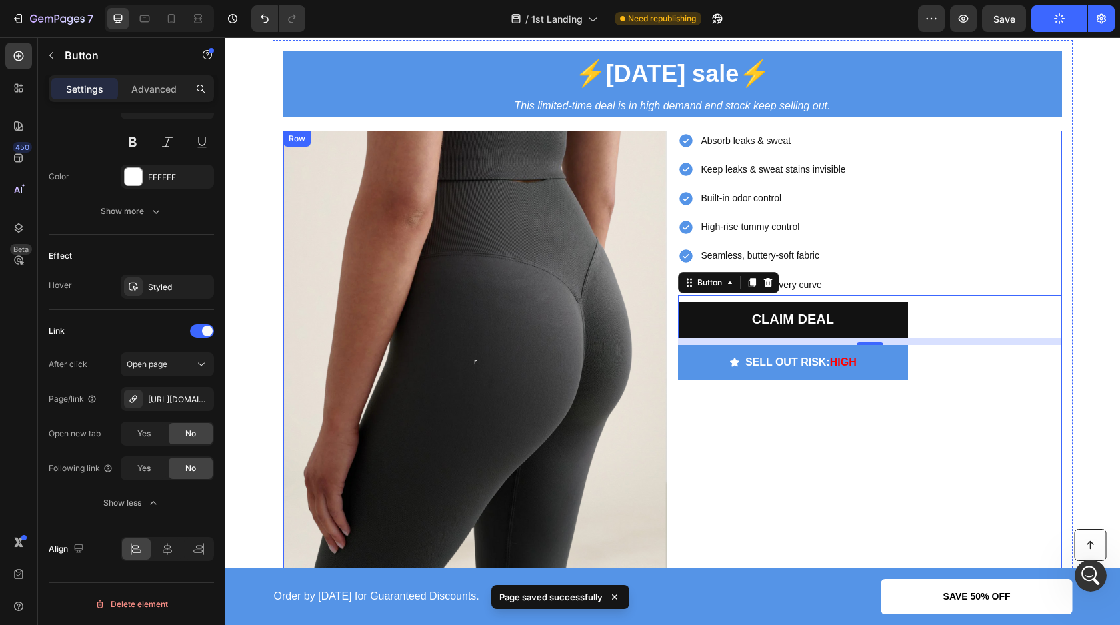
scroll to position [2600, 0]
